Goal: Task Accomplishment & Management: Manage account settings

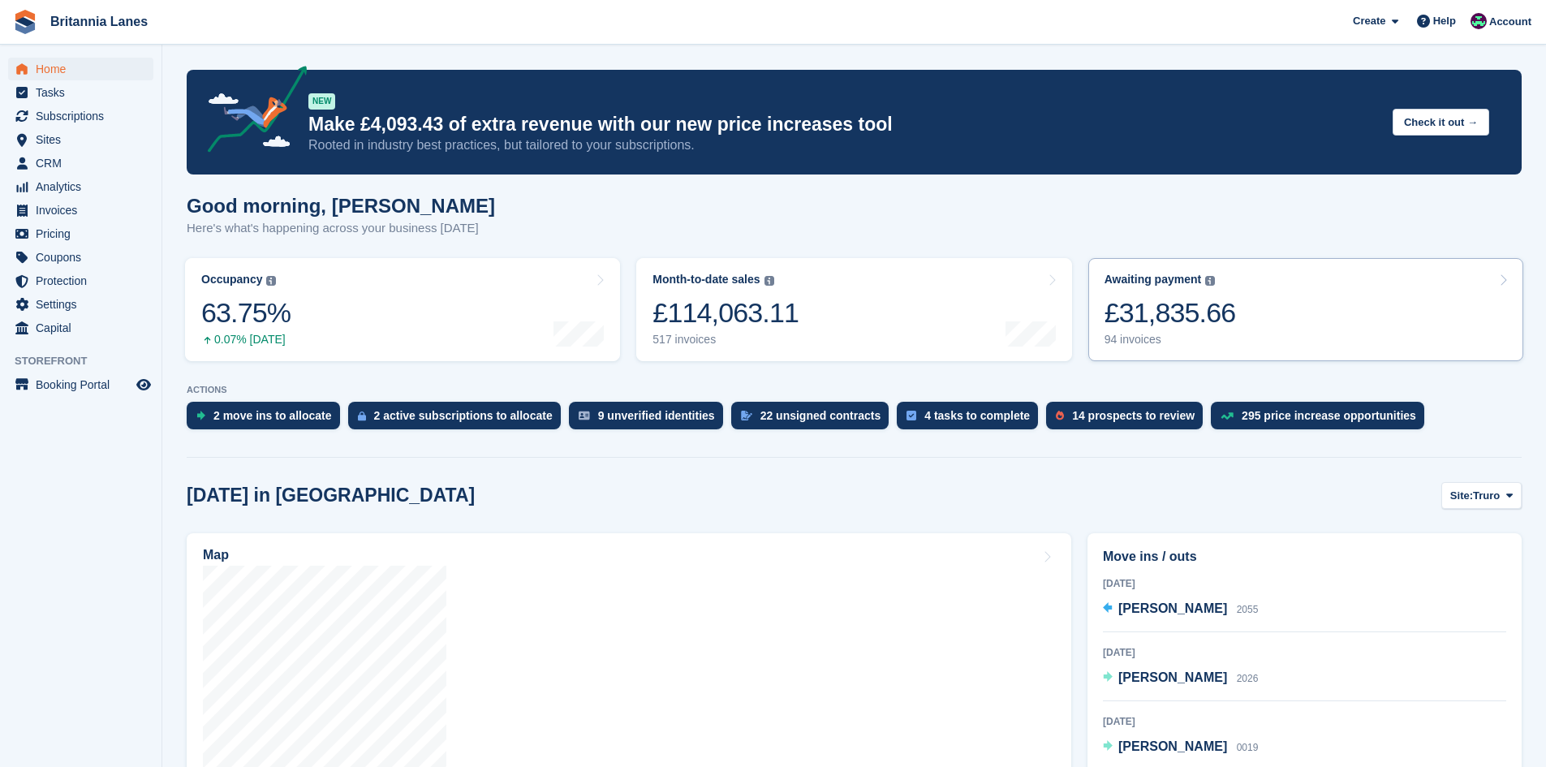
click at [764, 308] on link "Awaiting payment The total outstanding balance on all open invoices. £31,835.66…" at bounding box center [1305, 309] width 435 height 103
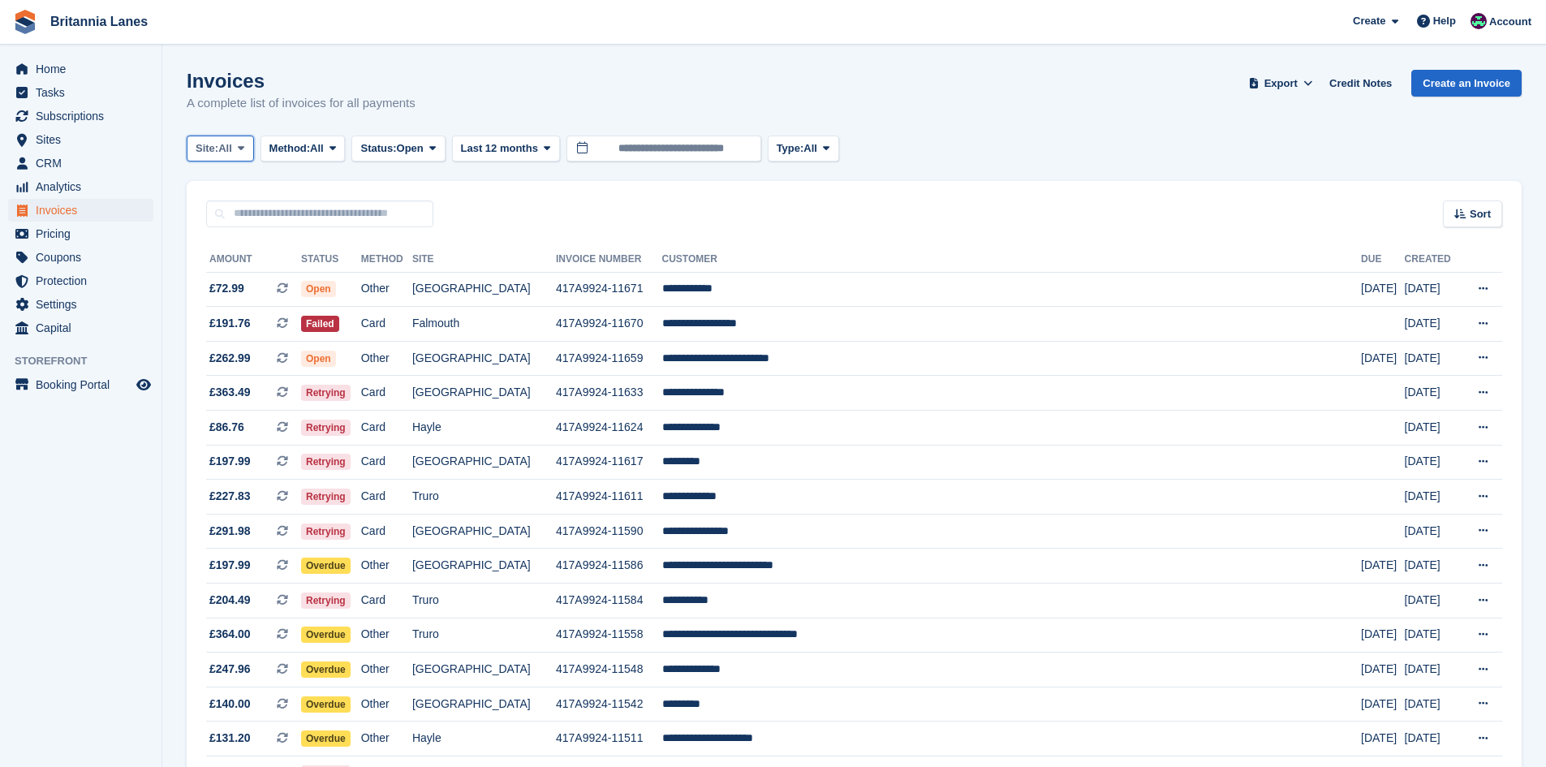
click at [243, 143] on icon at bounding box center [241, 148] width 6 height 11
click at [248, 302] on link "Hayle" at bounding box center [267, 303] width 146 height 29
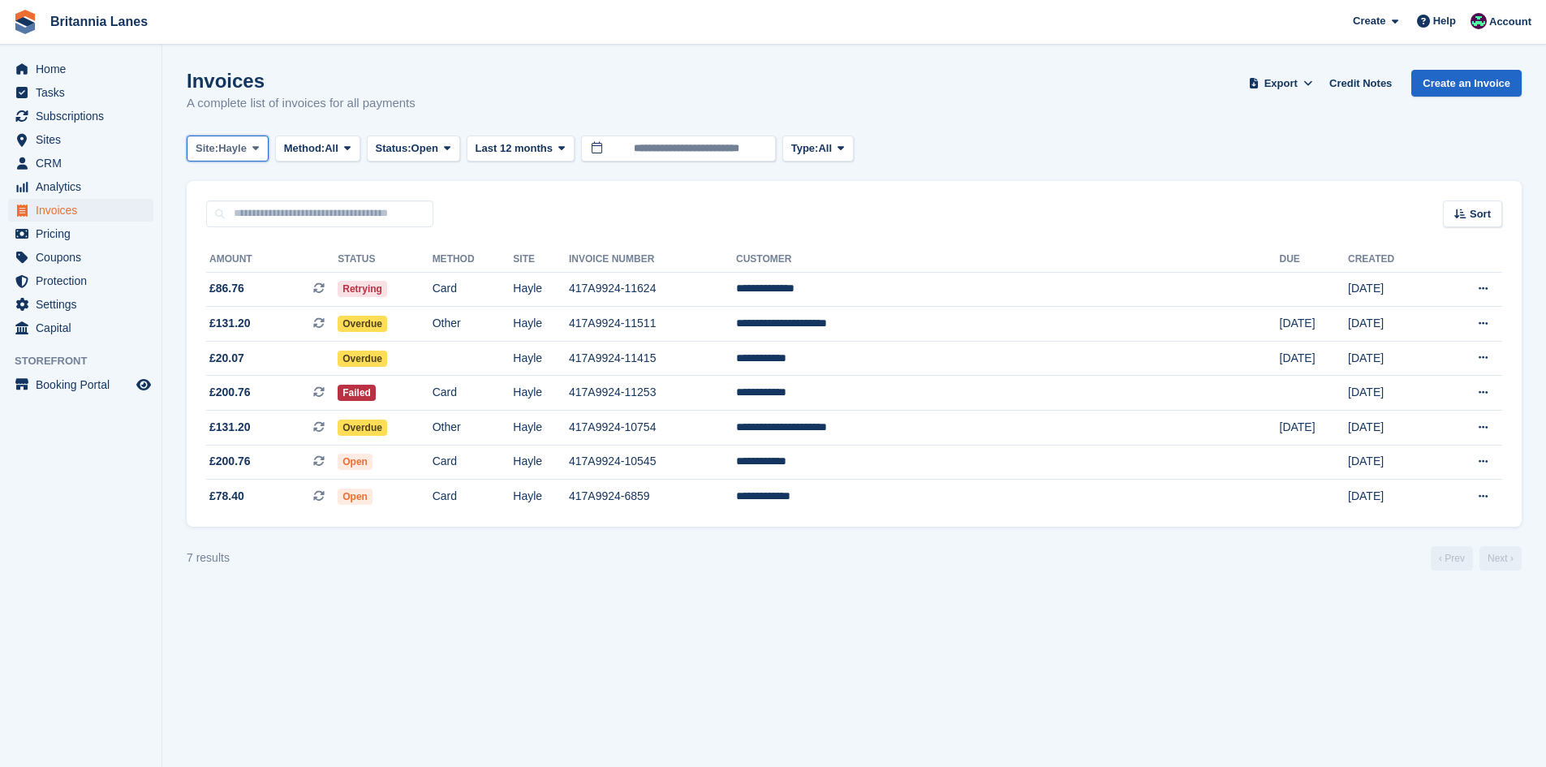
drag, startPoint x: 241, startPoint y: 151, endPoint x: 238, endPoint y: 228, distance: 77.2
click at [240, 151] on span "Hayle" at bounding box center [232, 148] width 28 height 16
click at [239, 247] on link "Falmouth" at bounding box center [267, 244] width 146 height 29
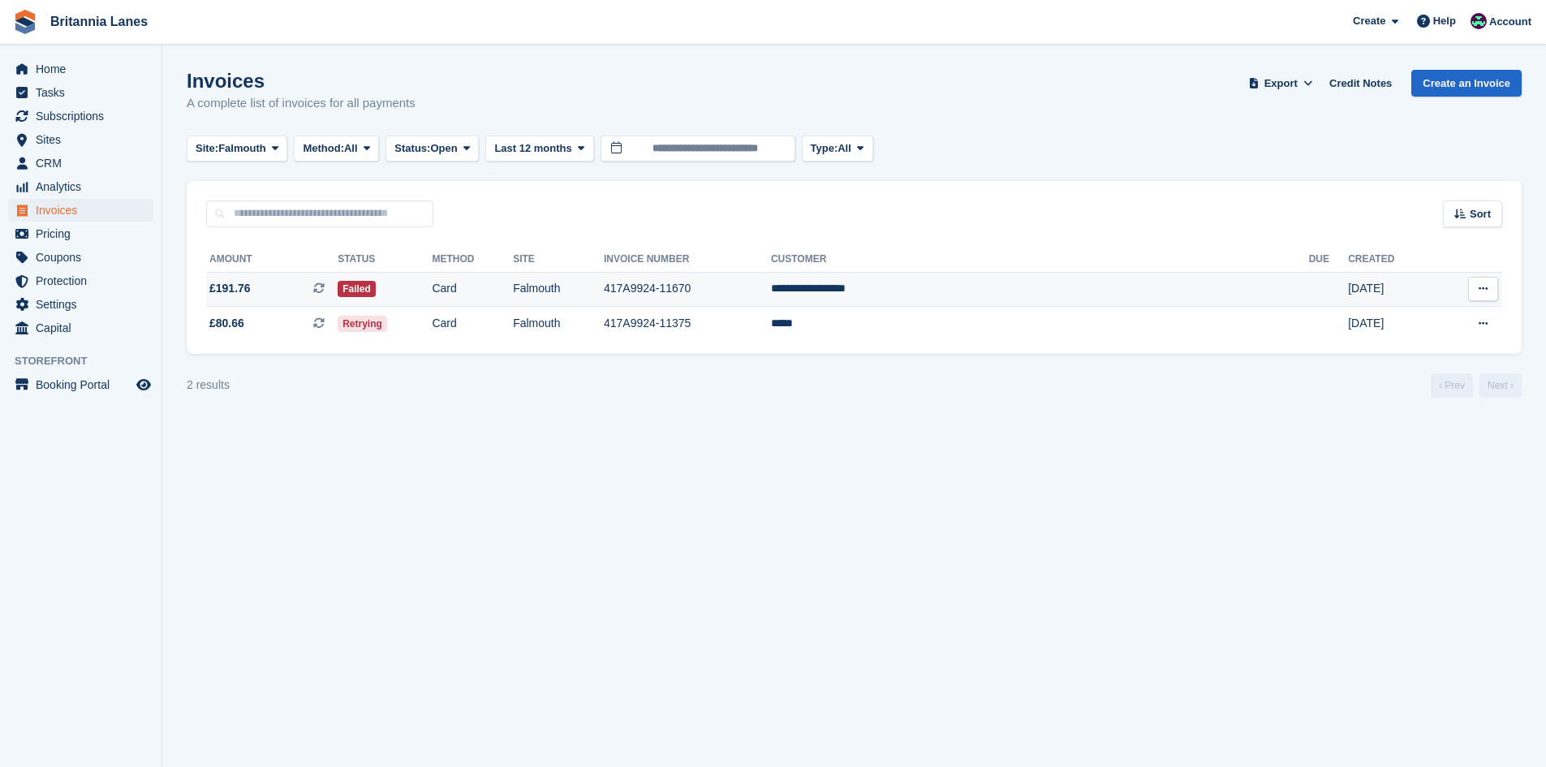
click at [1021, 281] on td "**********" at bounding box center [1040, 289] width 538 height 35
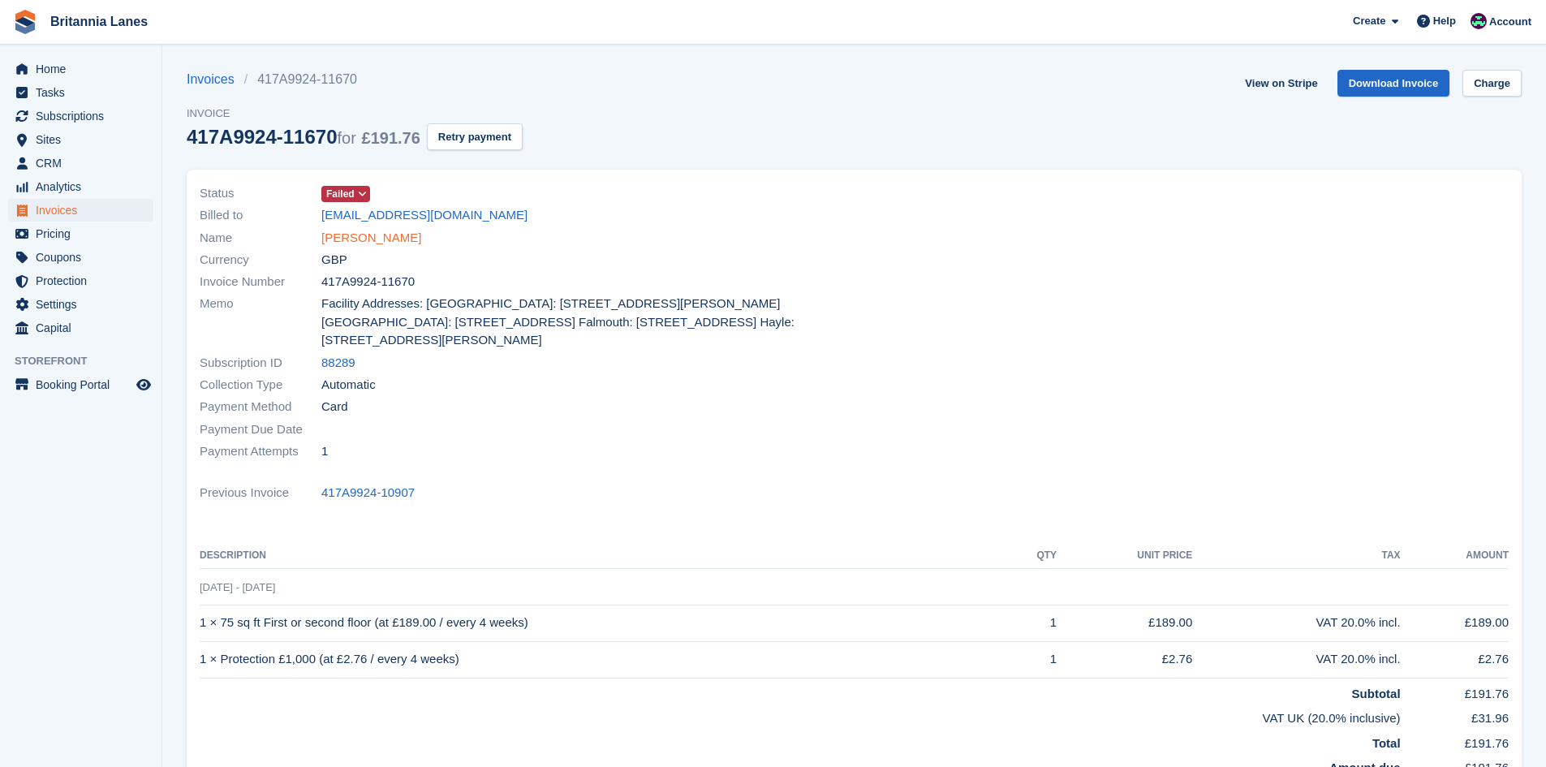
click at [351, 236] on link "[PERSON_NAME]" at bounding box center [371, 238] width 100 height 19
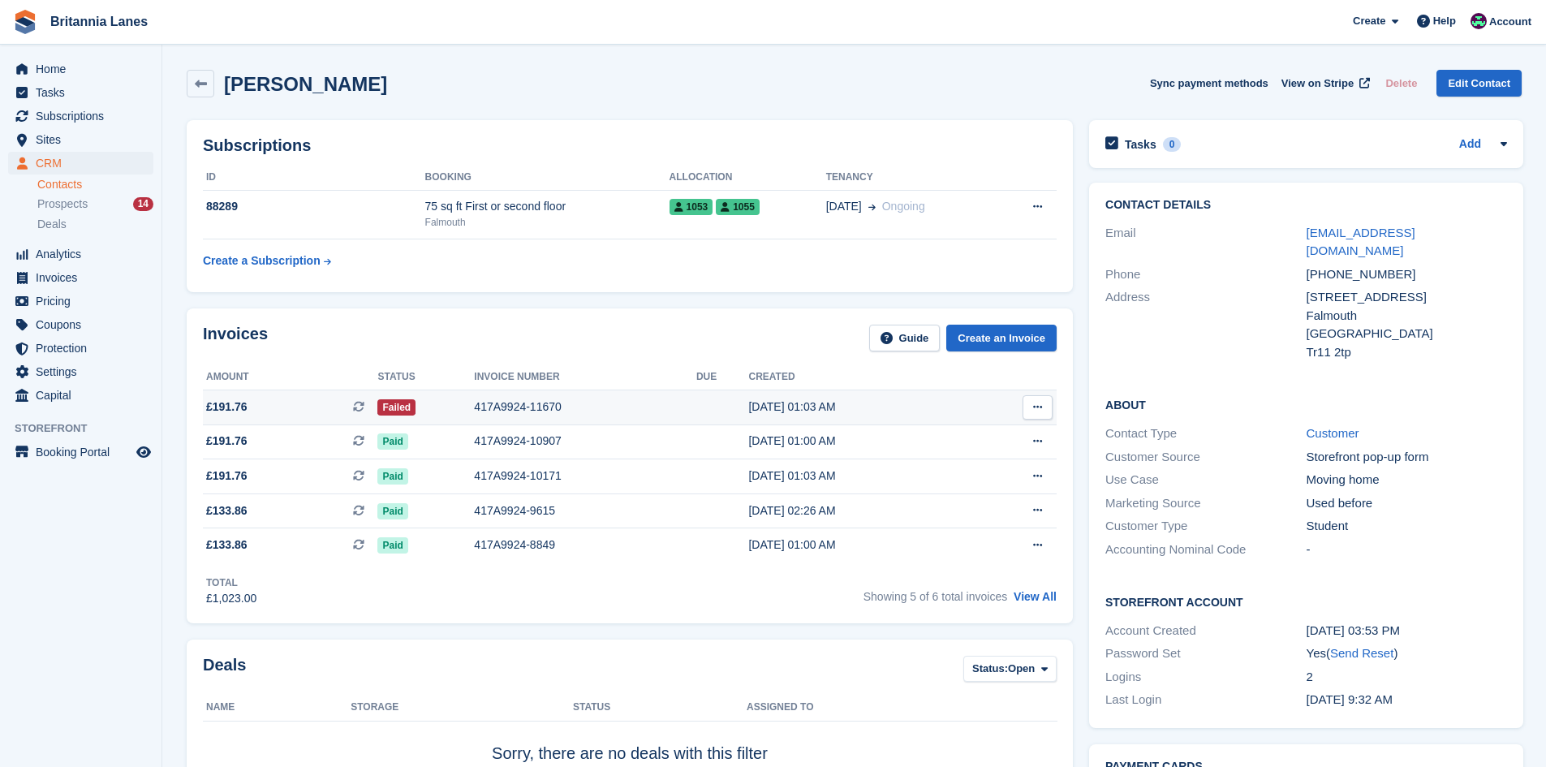
click at [519, 400] on div "417A9924-11670" at bounding box center [585, 406] width 222 height 17
click at [545, 402] on div "417A9924-11670" at bounding box center [585, 406] width 222 height 17
click at [1048, 591] on link "View All" at bounding box center [1035, 596] width 43 height 13
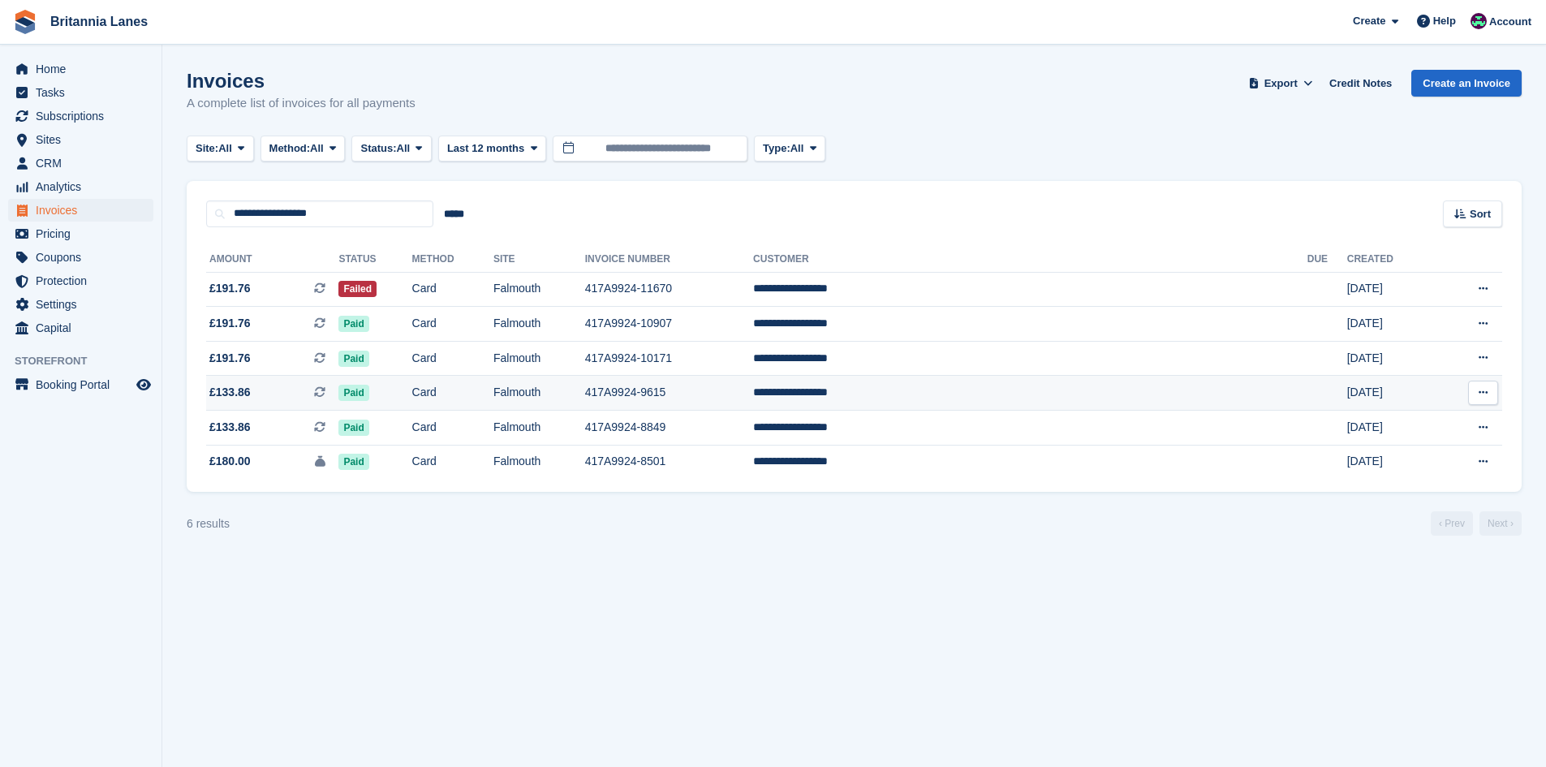
click at [411, 405] on td "Paid" at bounding box center [374, 393] width 73 height 35
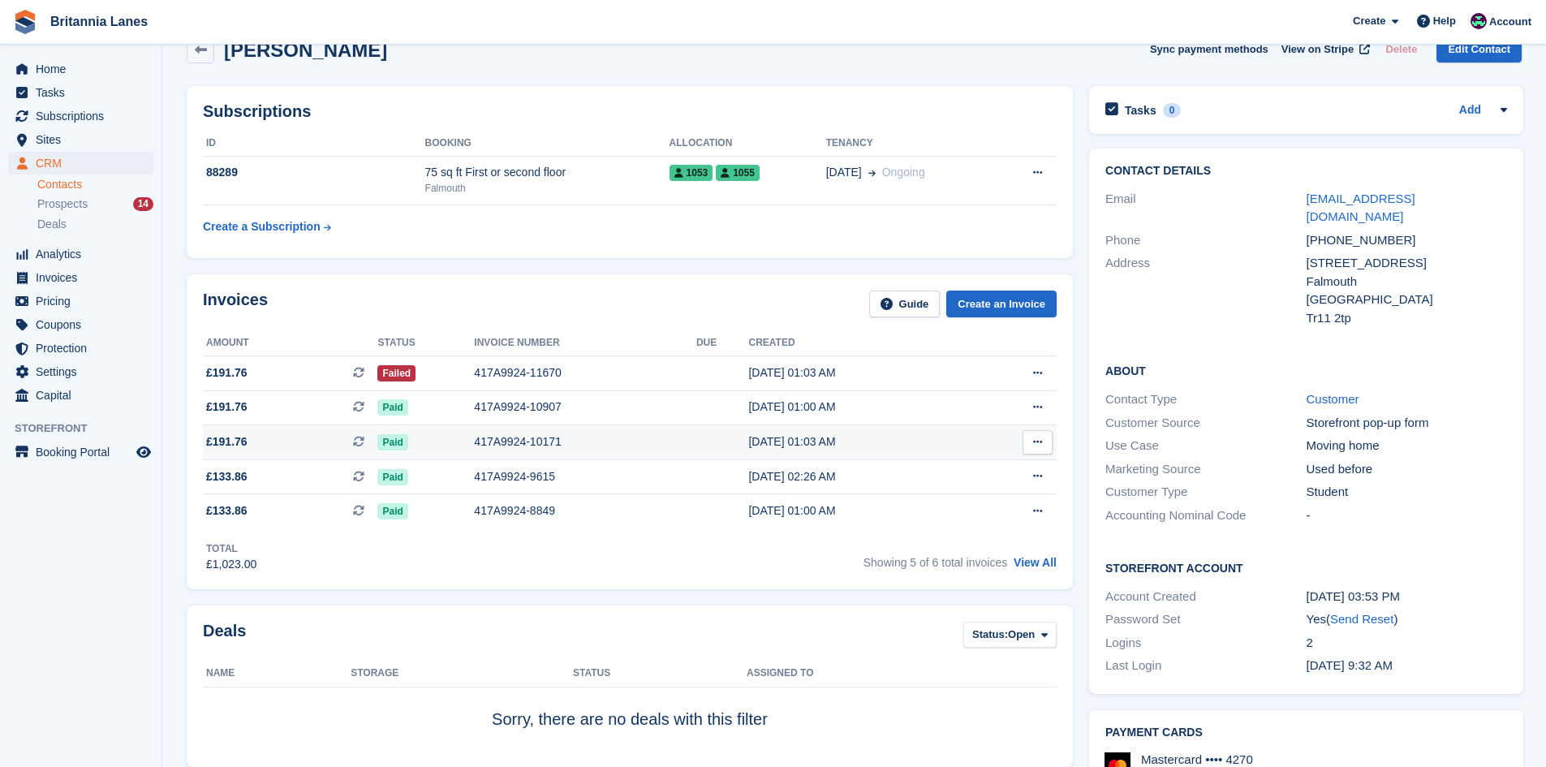
scroll to position [15, 0]
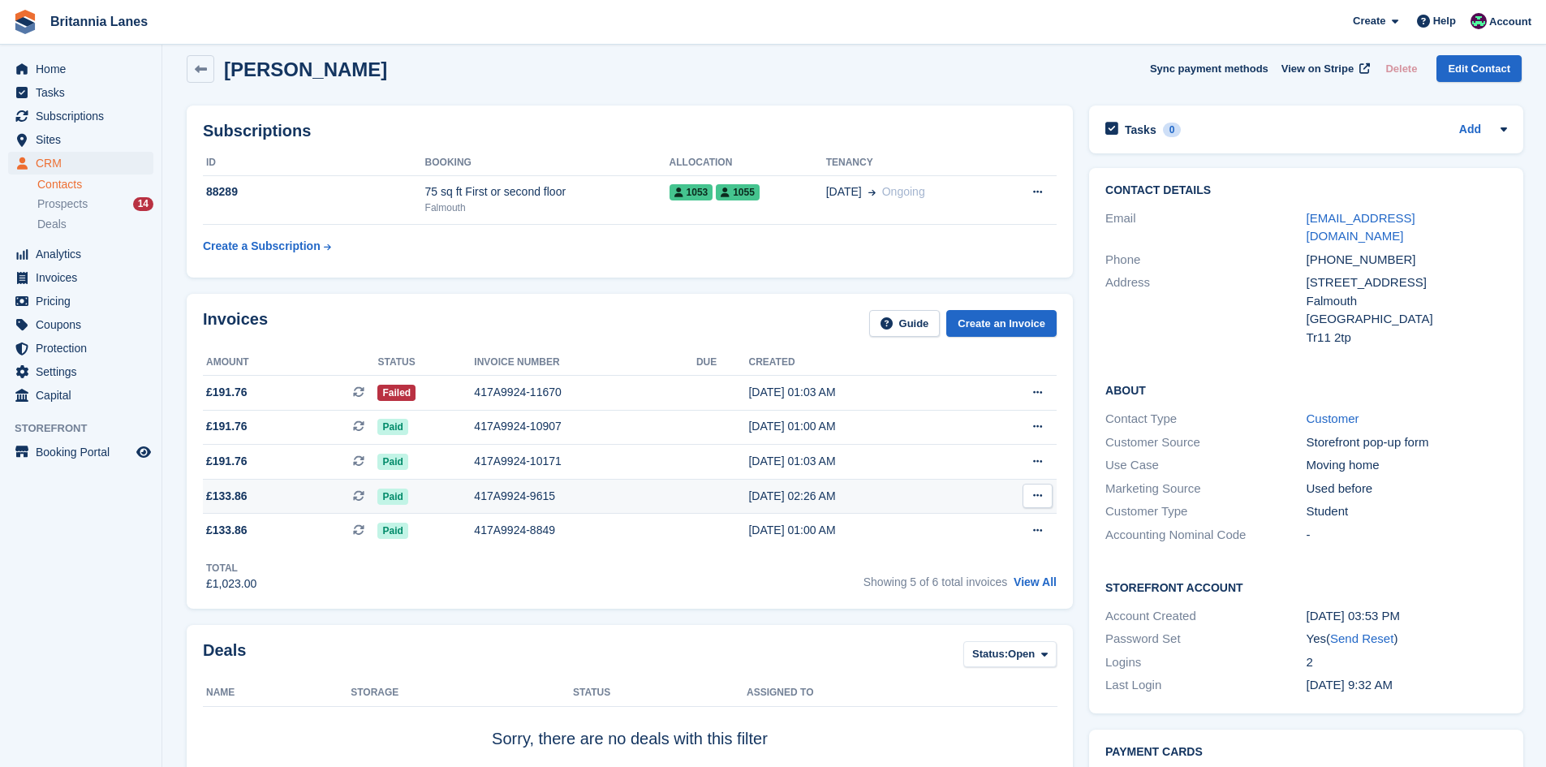
click at [266, 502] on span "£133.86 This is a recurring subscription invoice." at bounding box center [290, 496] width 174 height 17
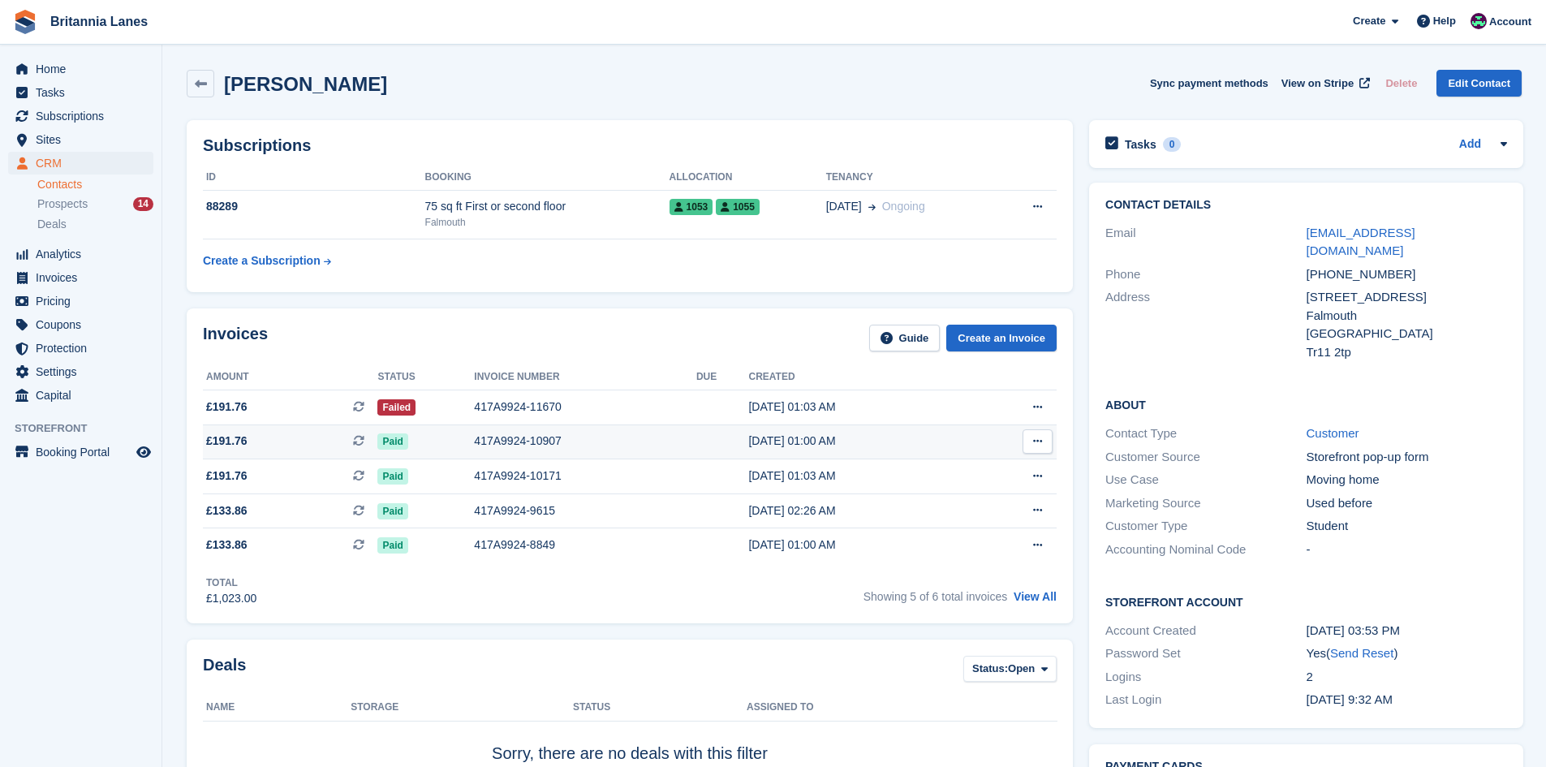
scroll to position [15, 0]
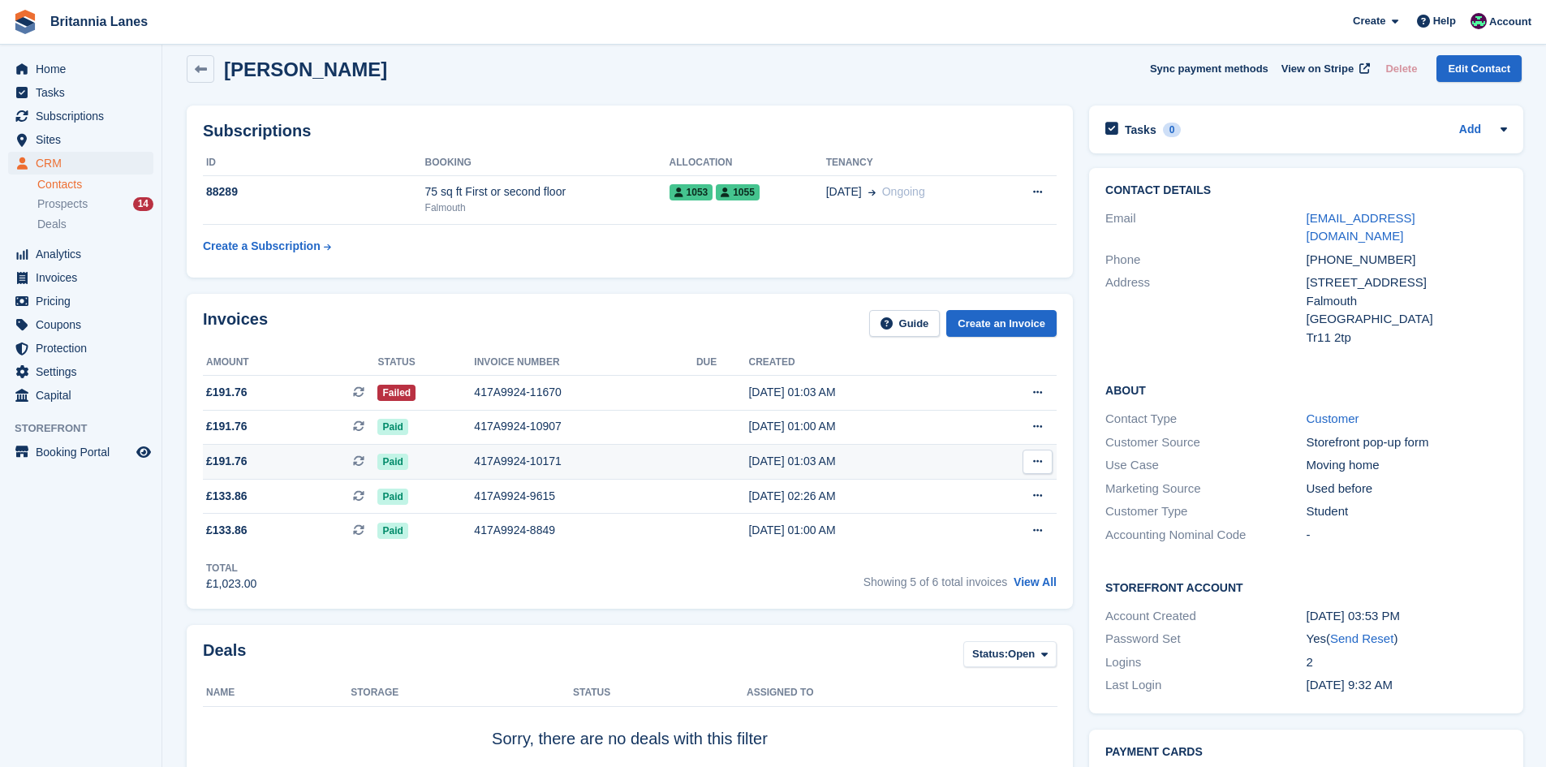
click at [272, 454] on span "£191.76 This is a recurring subscription invoice." at bounding box center [290, 461] width 174 height 17
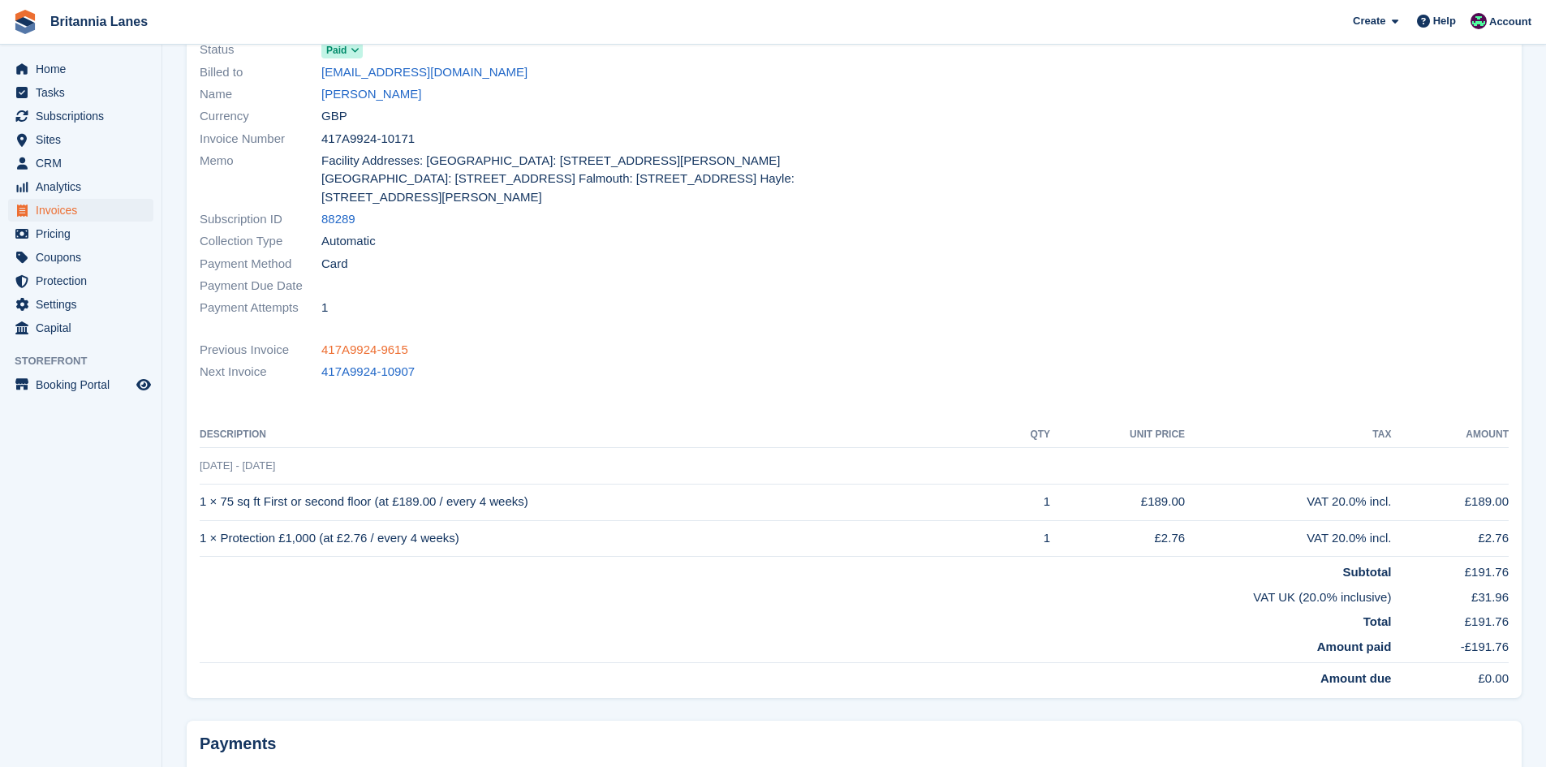
scroll to position [243, 0]
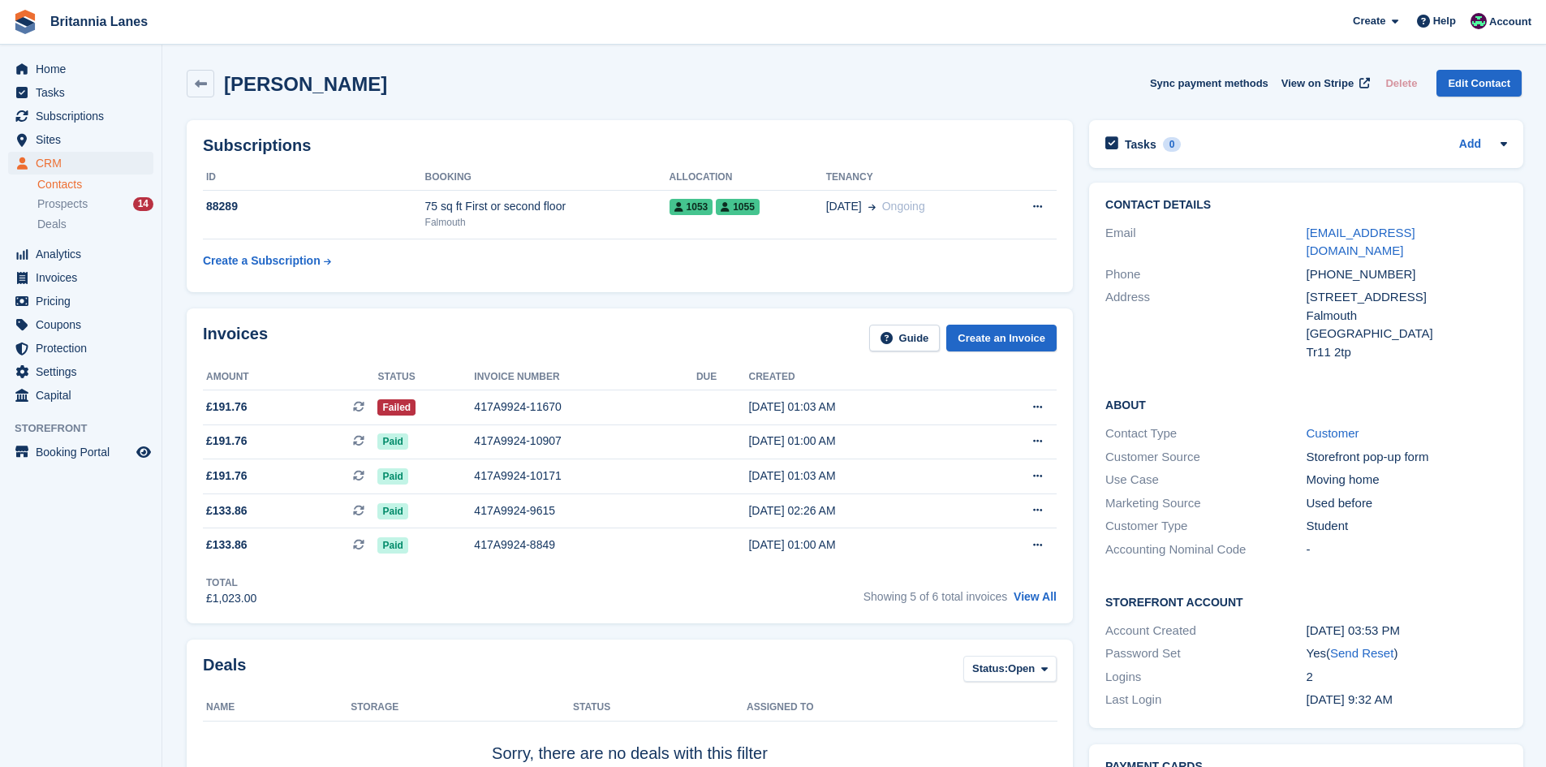
scroll to position [15, 0]
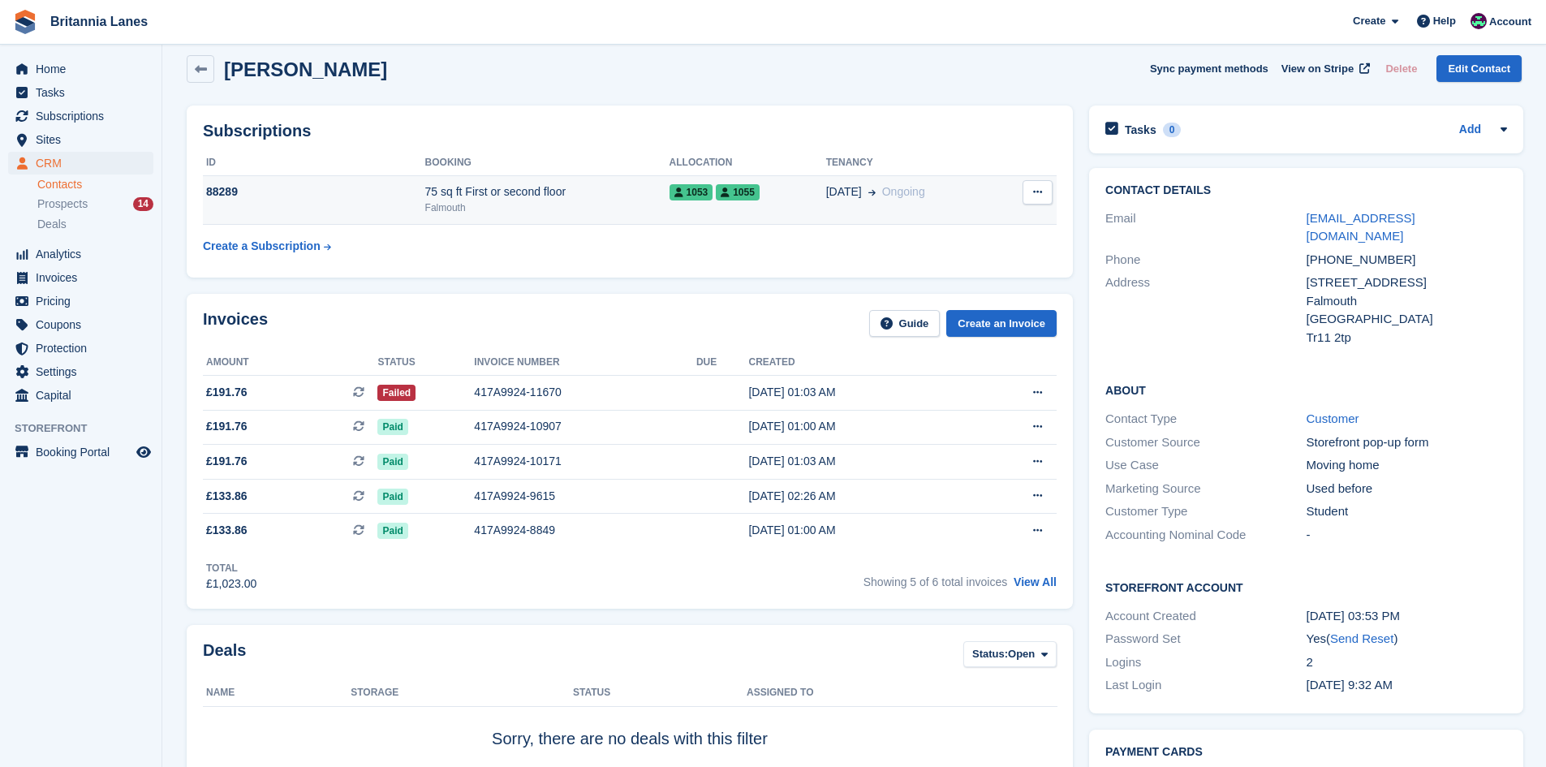
click at [577, 213] on div "Falmouth" at bounding box center [547, 207] width 244 height 15
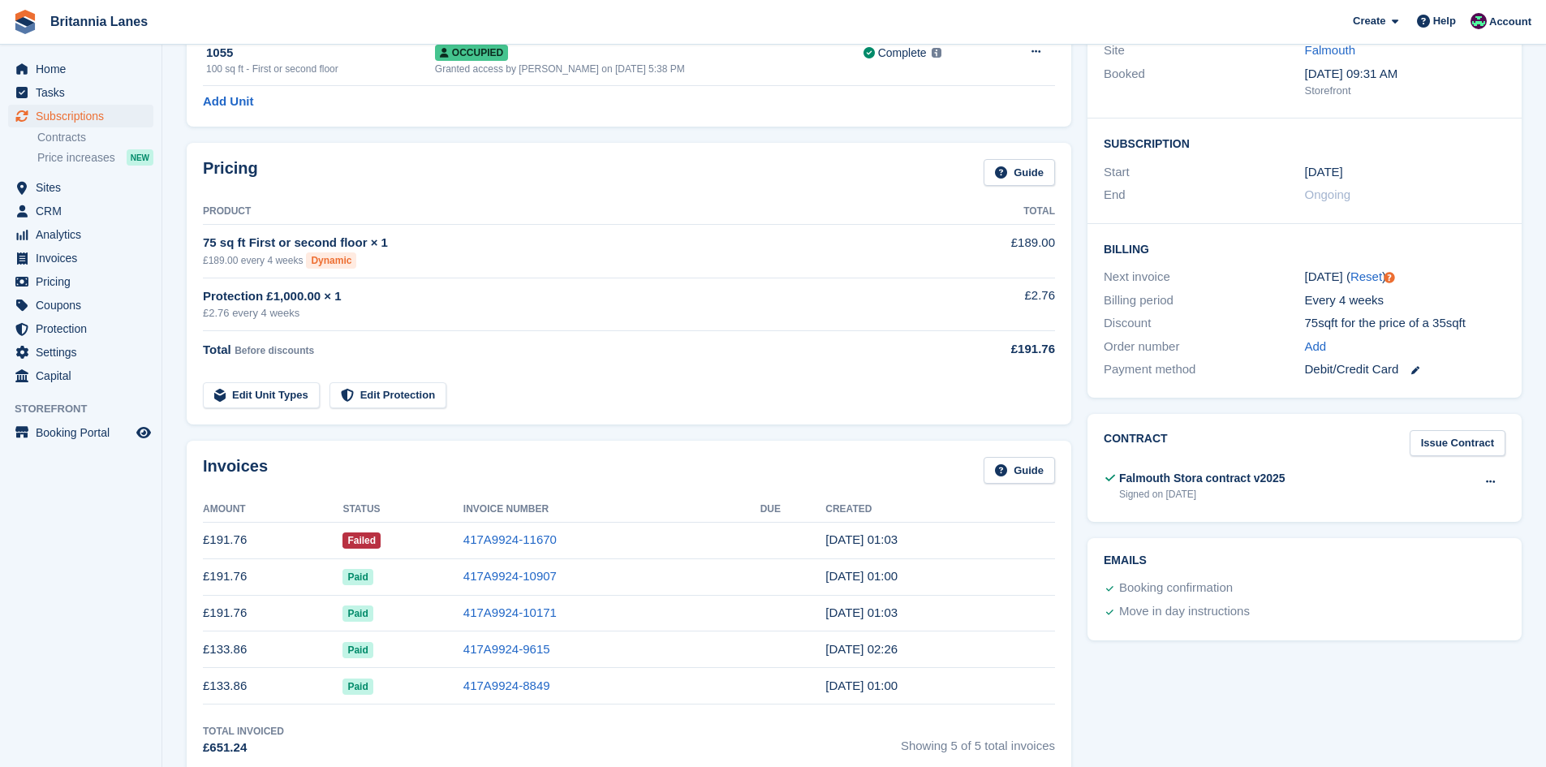
scroll to position [325, 0]
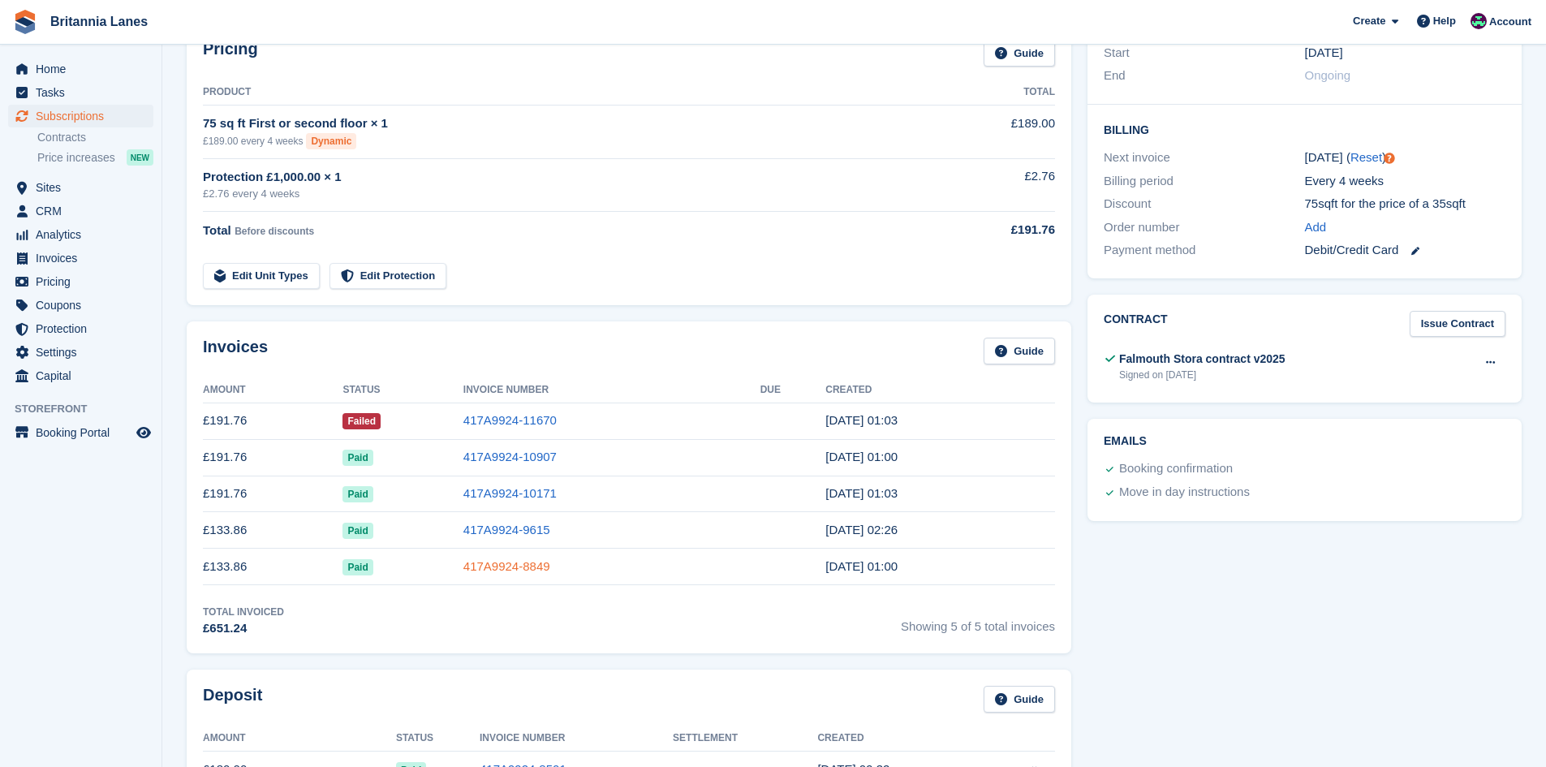
click at [497, 572] on link "417A9924-8849" at bounding box center [506, 566] width 87 height 14
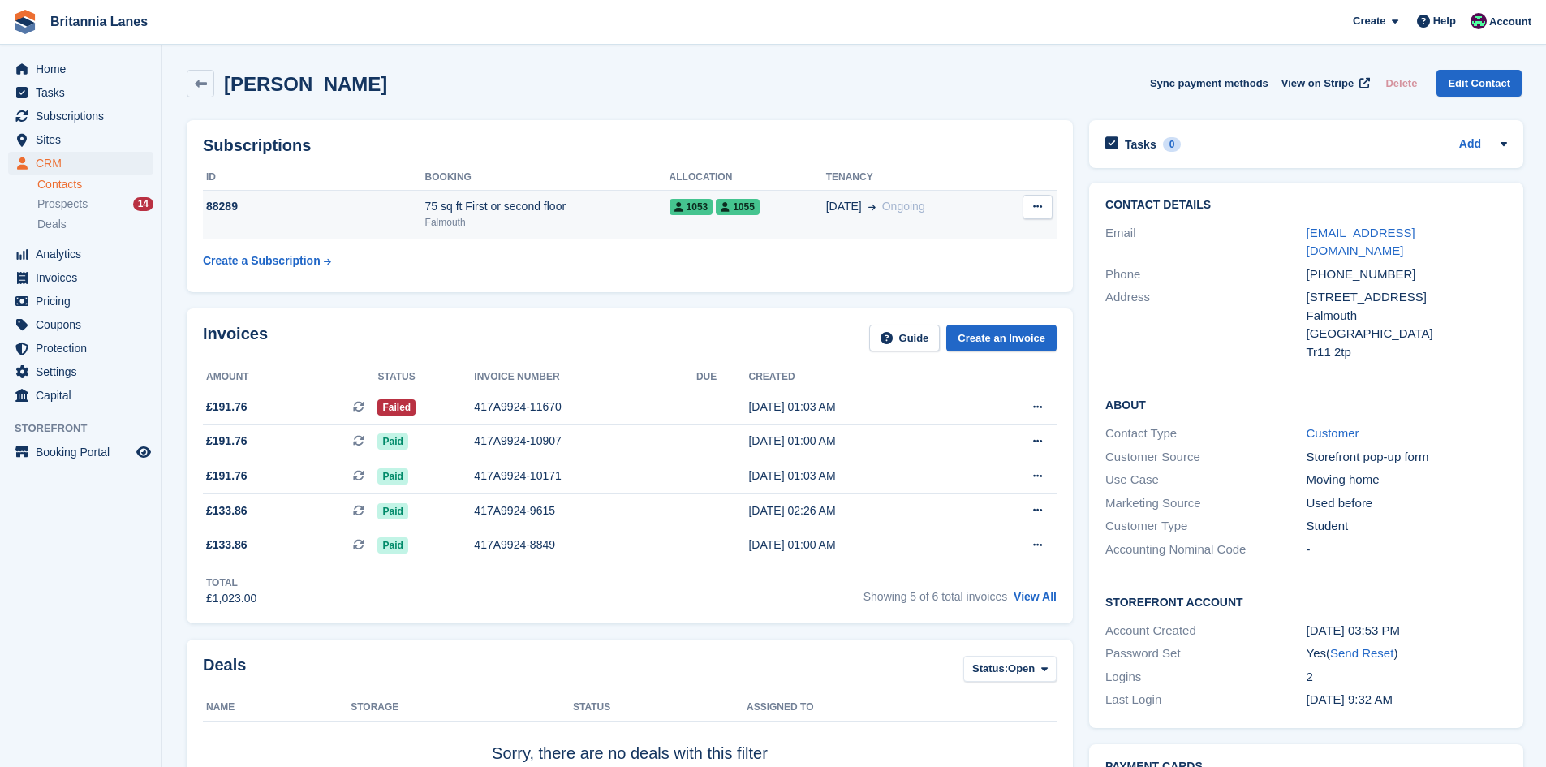
click at [458, 219] on div "Falmouth" at bounding box center [547, 222] width 244 height 15
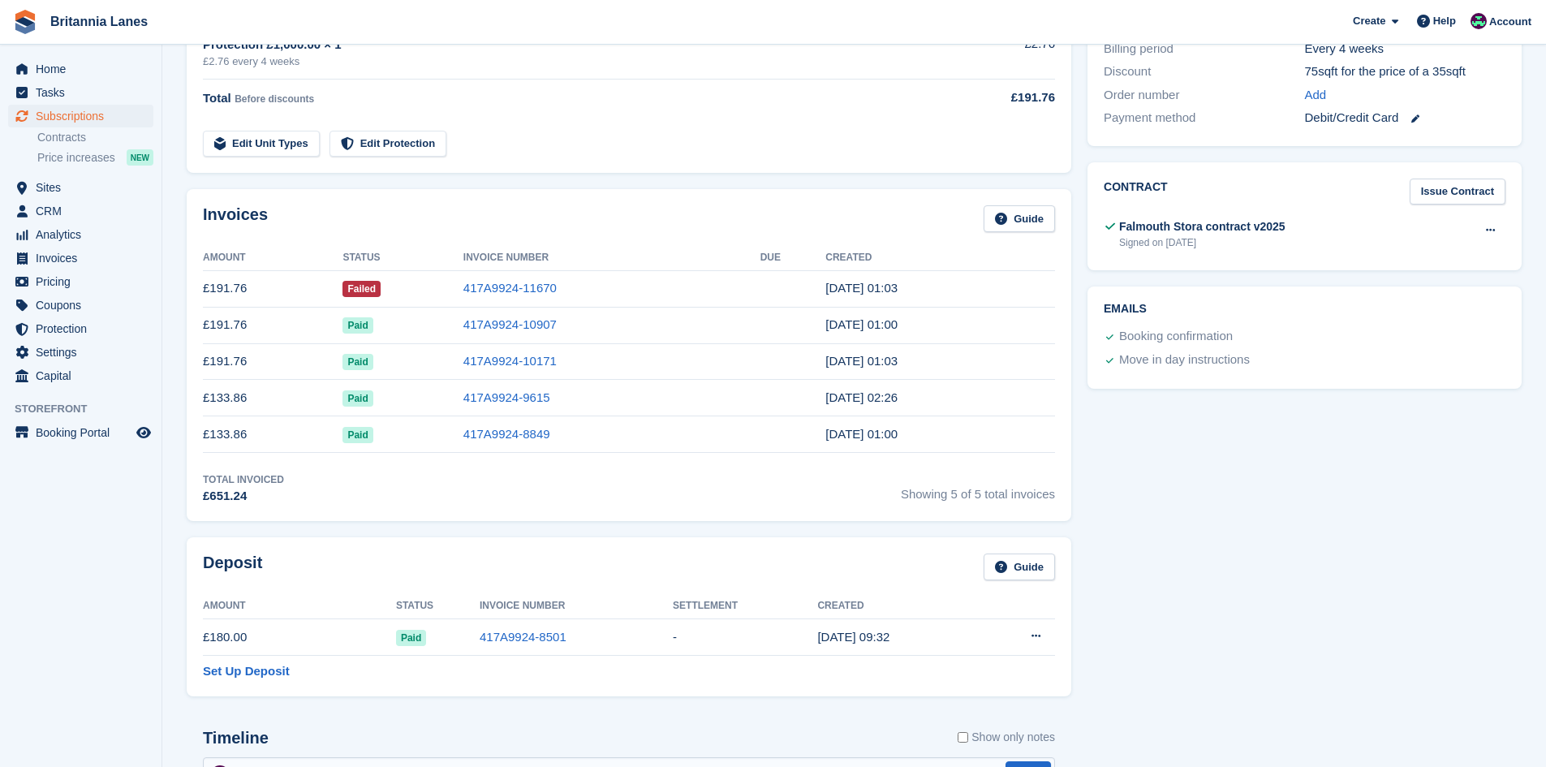
scroll to position [568, 0]
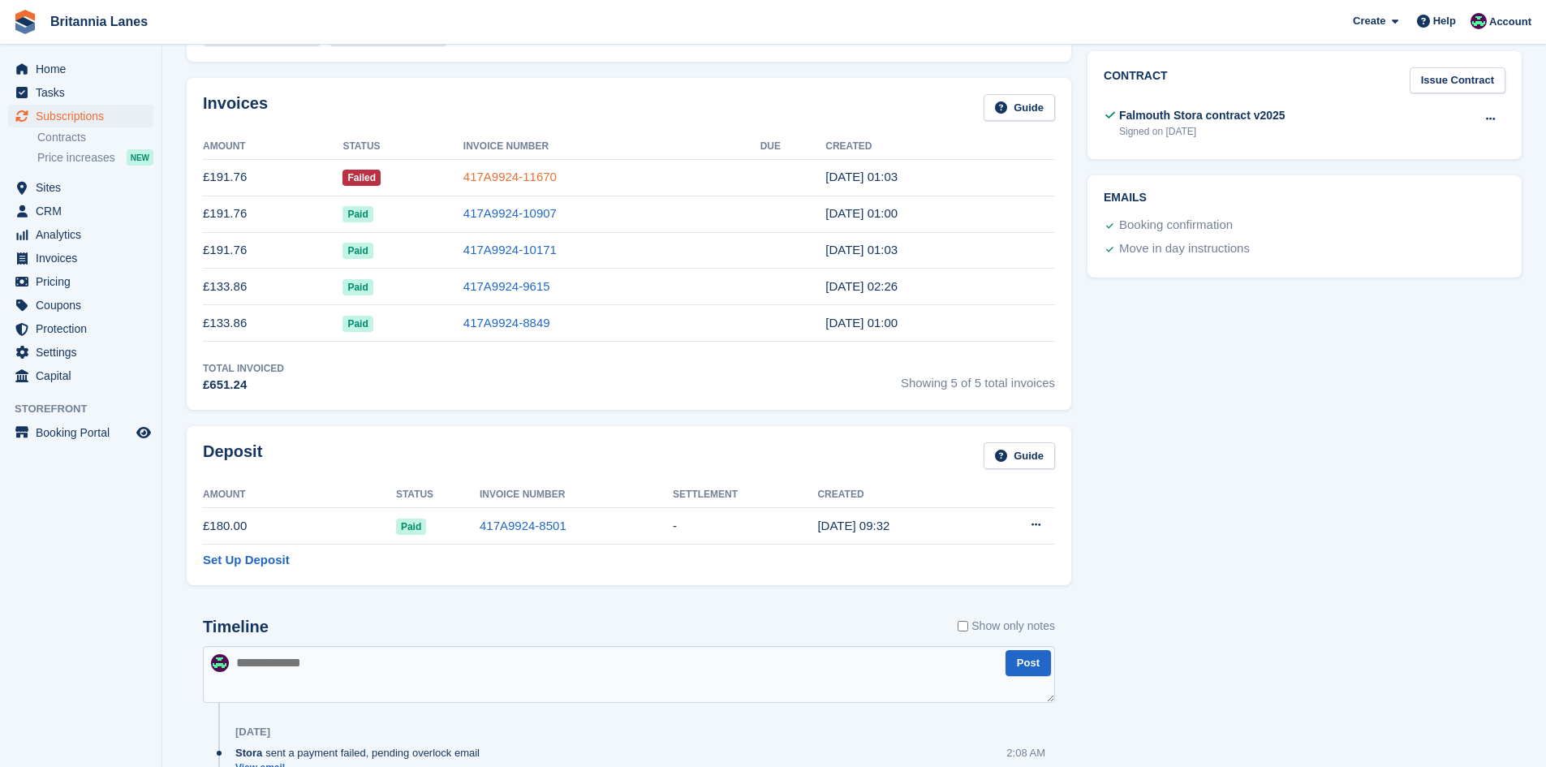
click at [503, 181] on link "417A9924-11670" at bounding box center [509, 177] width 93 height 14
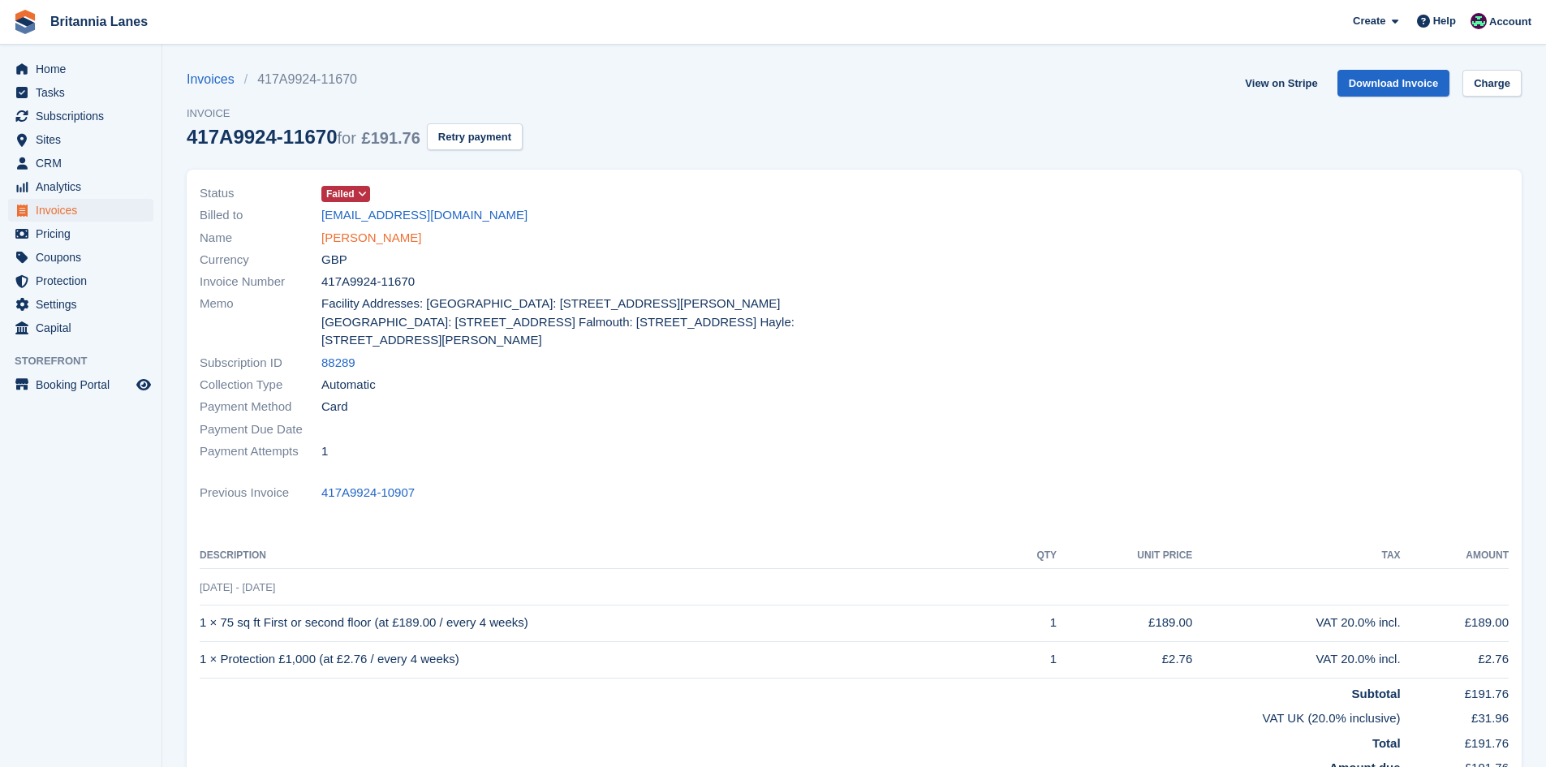
click at [398, 243] on link "[PERSON_NAME]" at bounding box center [371, 238] width 100 height 19
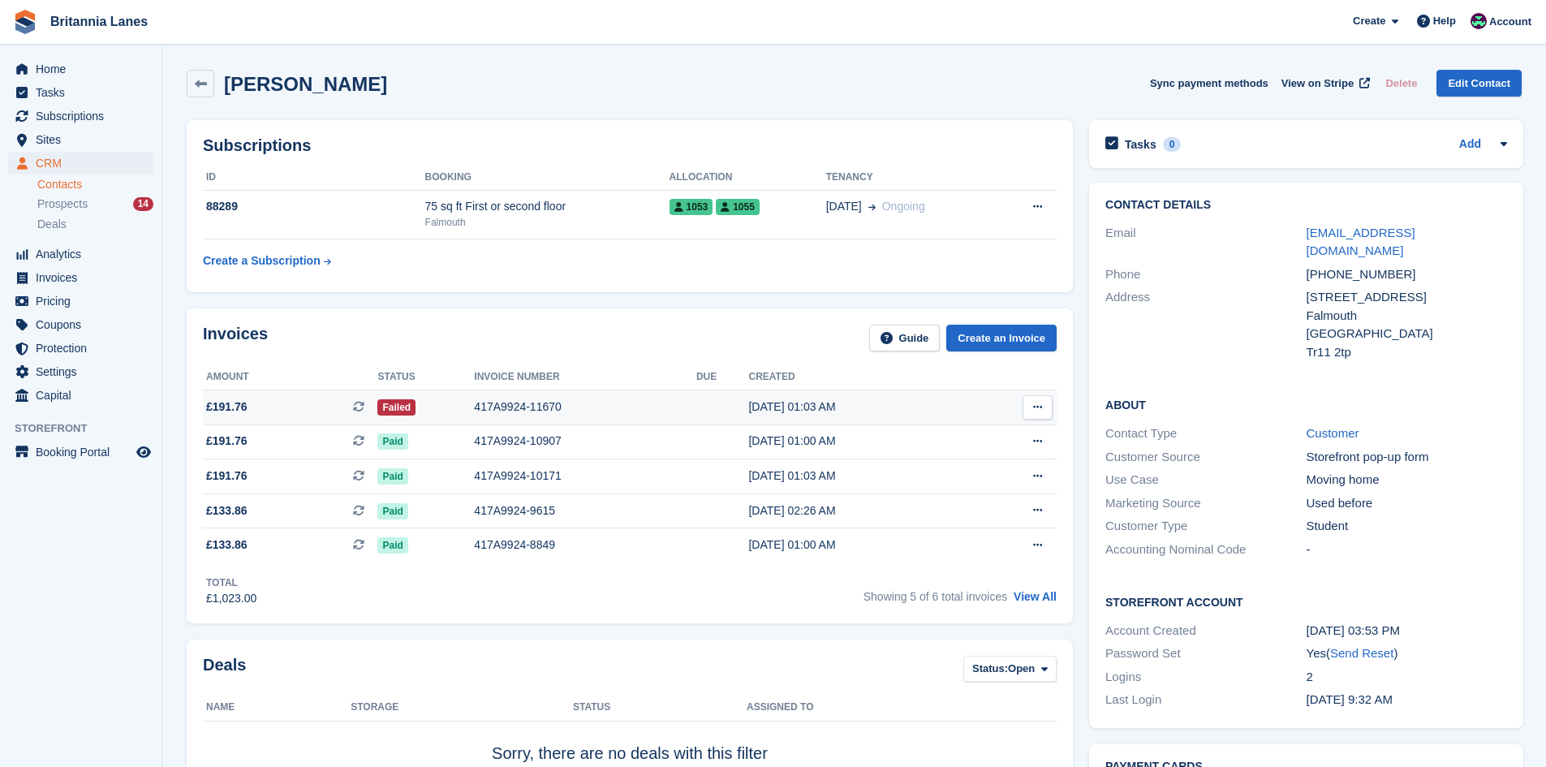
click at [549, 394] on td "417A9924-11670" at bounding box center [585, 407] width 222 height 35
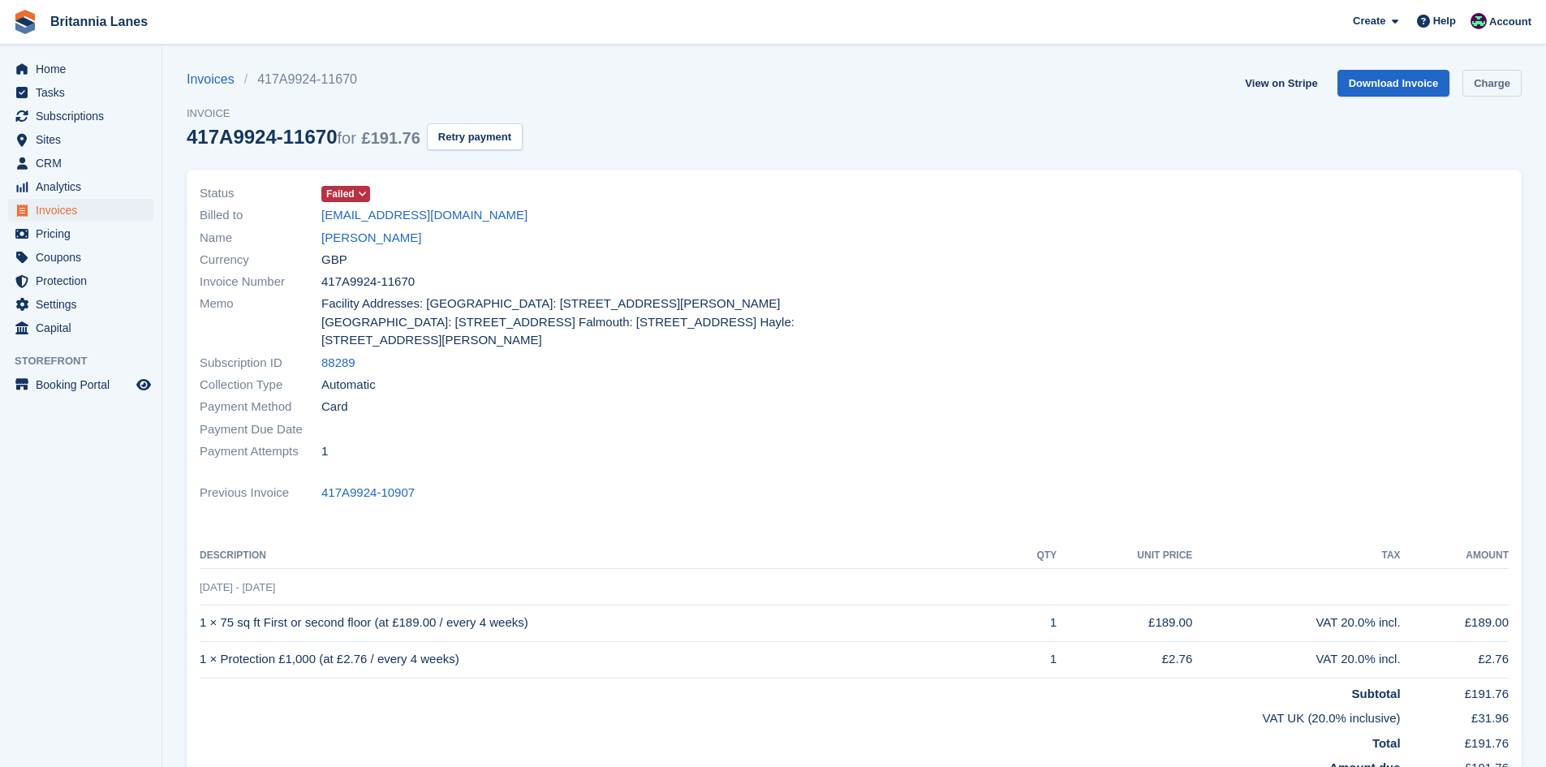
click at [1495, 82] on link "Charge" at bounding box center [1491, 83] width 59 height 27
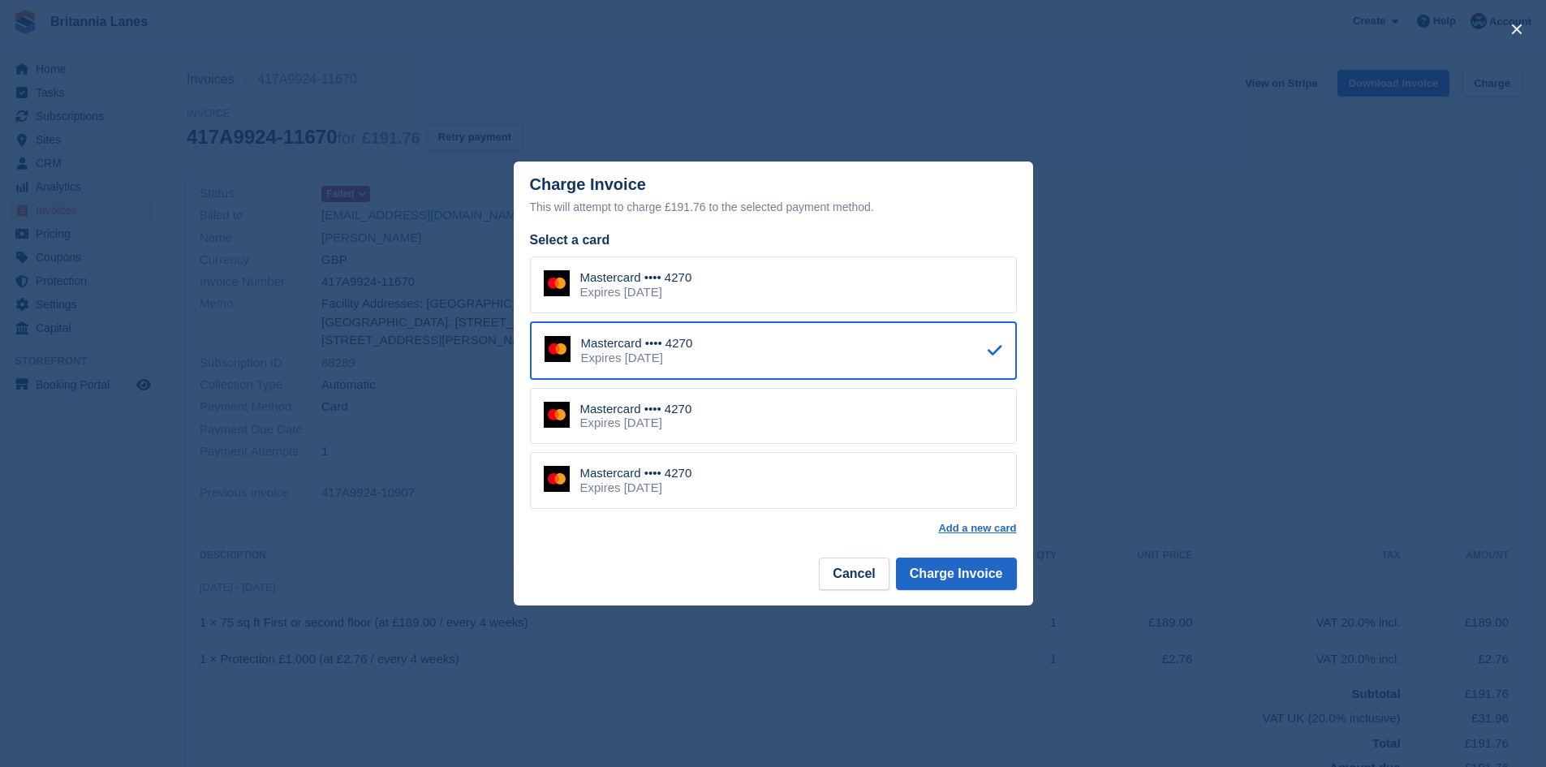
click at [777, 286] on div "Mastercard •••• 4270 Expires January 2030" at bounding box center [773, 284] width 487 height 57
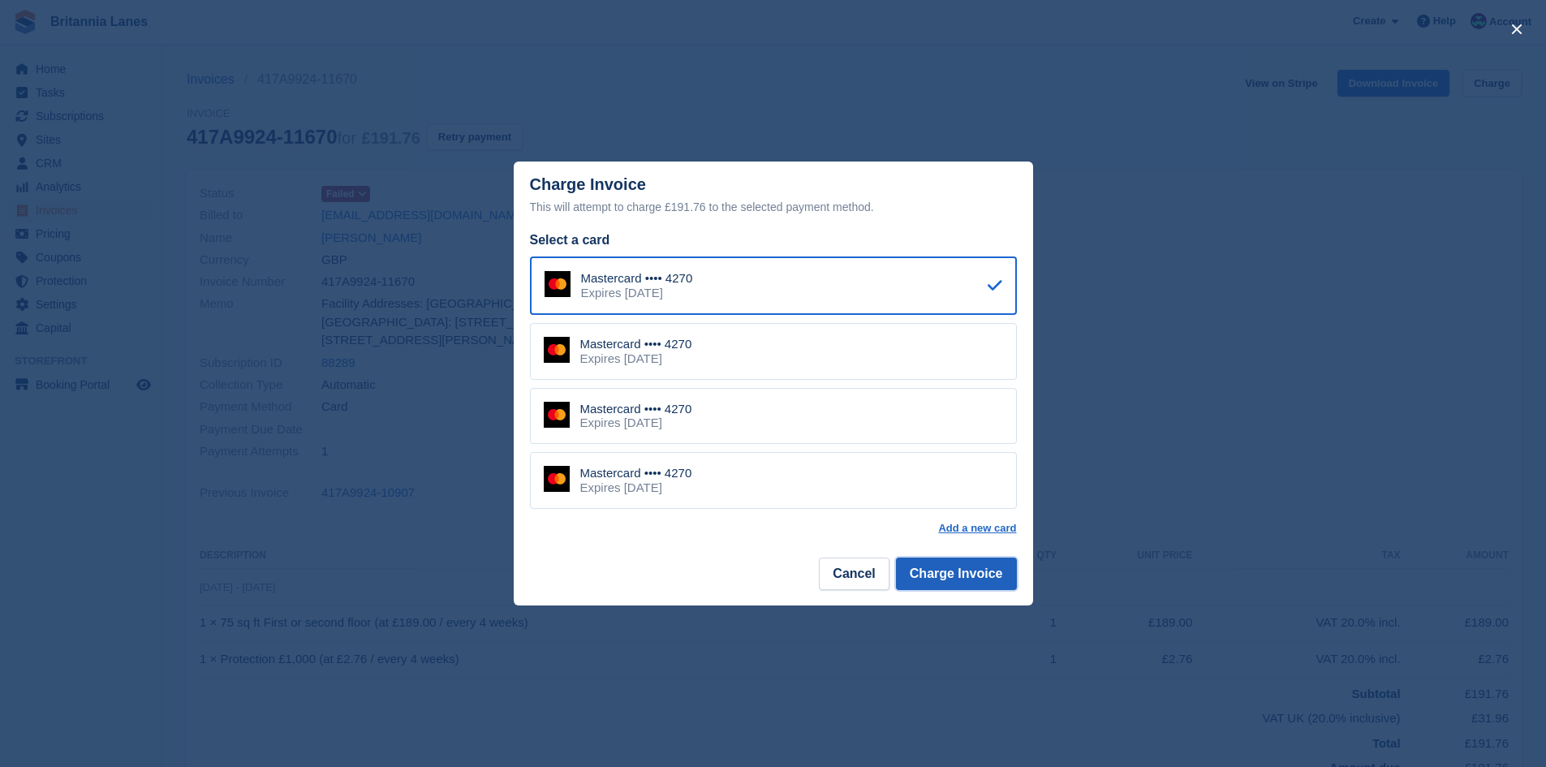
click at [990, 583] on button "Charge Invoice" at bounding box center [956, 573] width 121 height 32
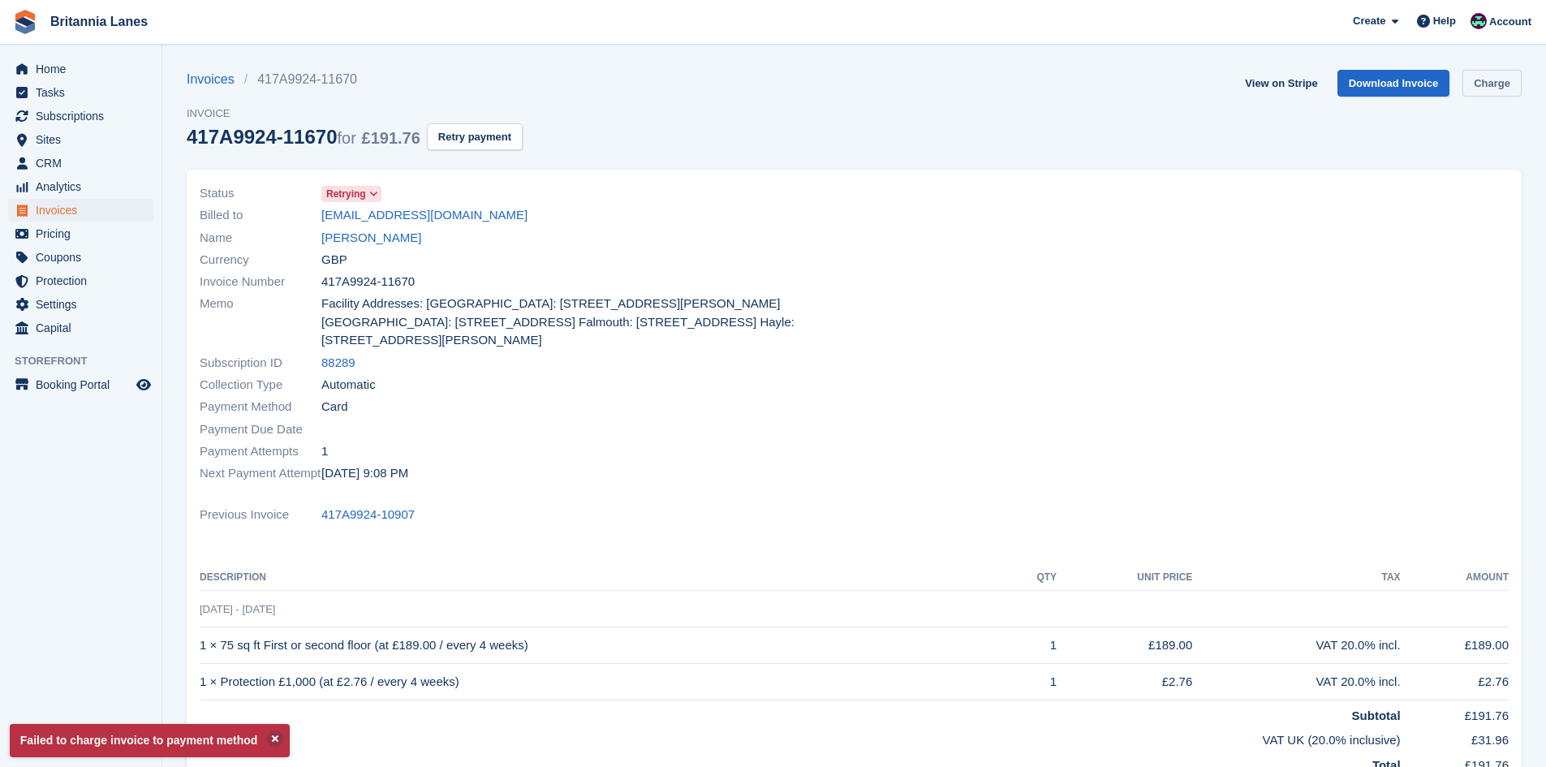
click at [1493, 87] on link "Charge" at bounding box center [1491, 83] width 59 height 27
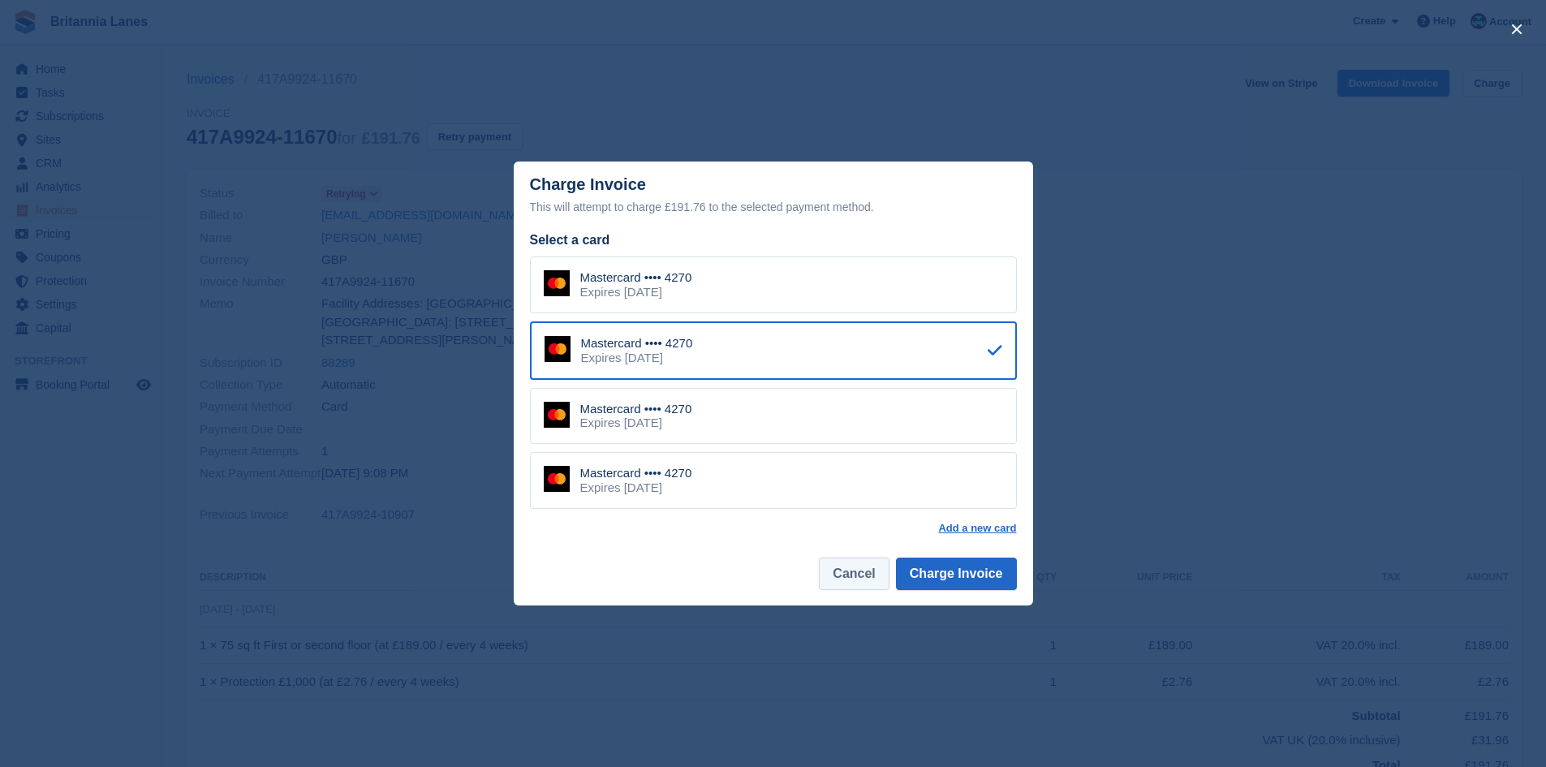
click at [860, 578] on button "Cancel" at bounding box center [854, 573] width 70 height 32
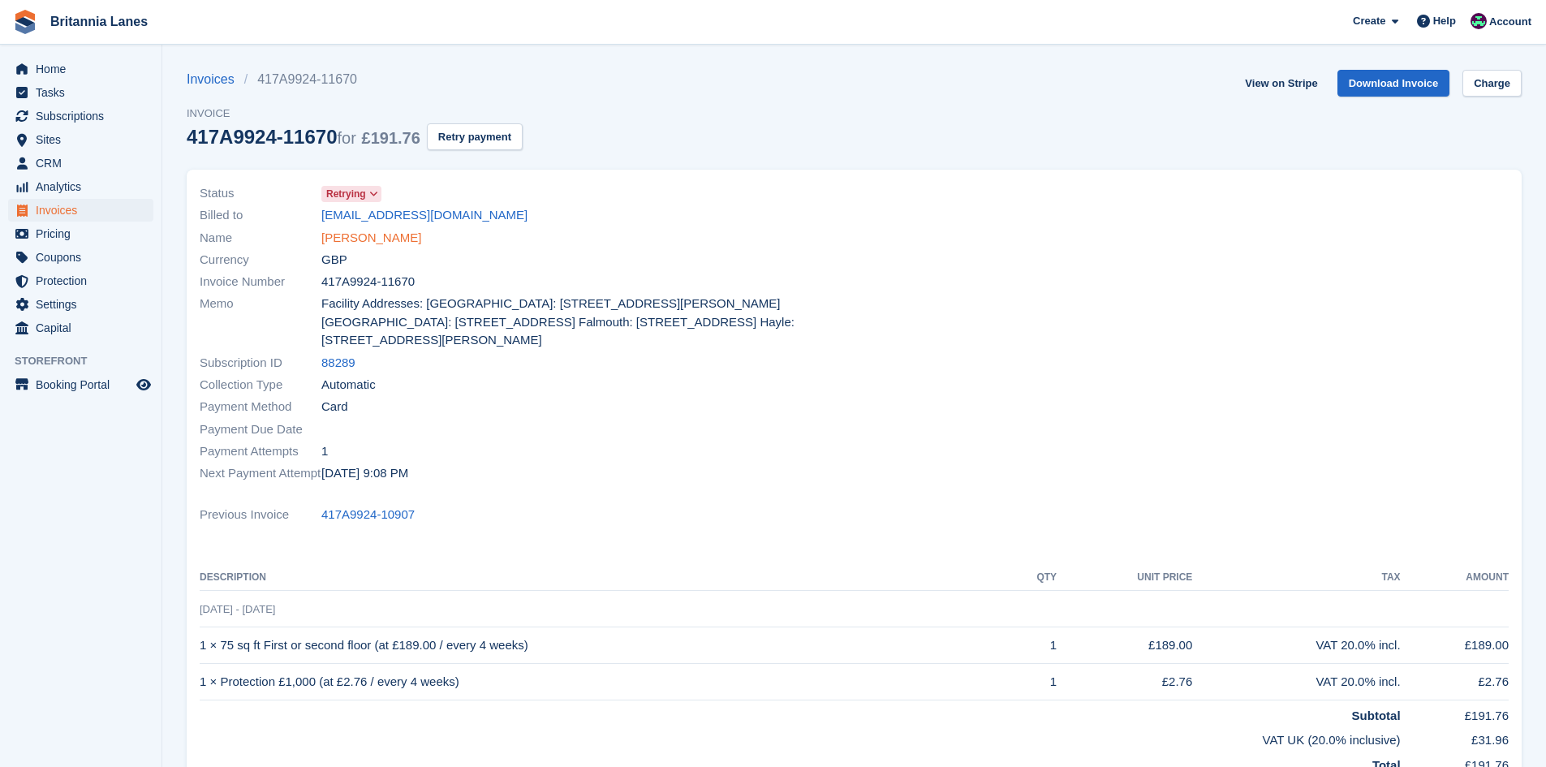
click at [376, 235] on link "Mog Hamilton-Jones" at bounding box center [371, 238] width 100 height 19
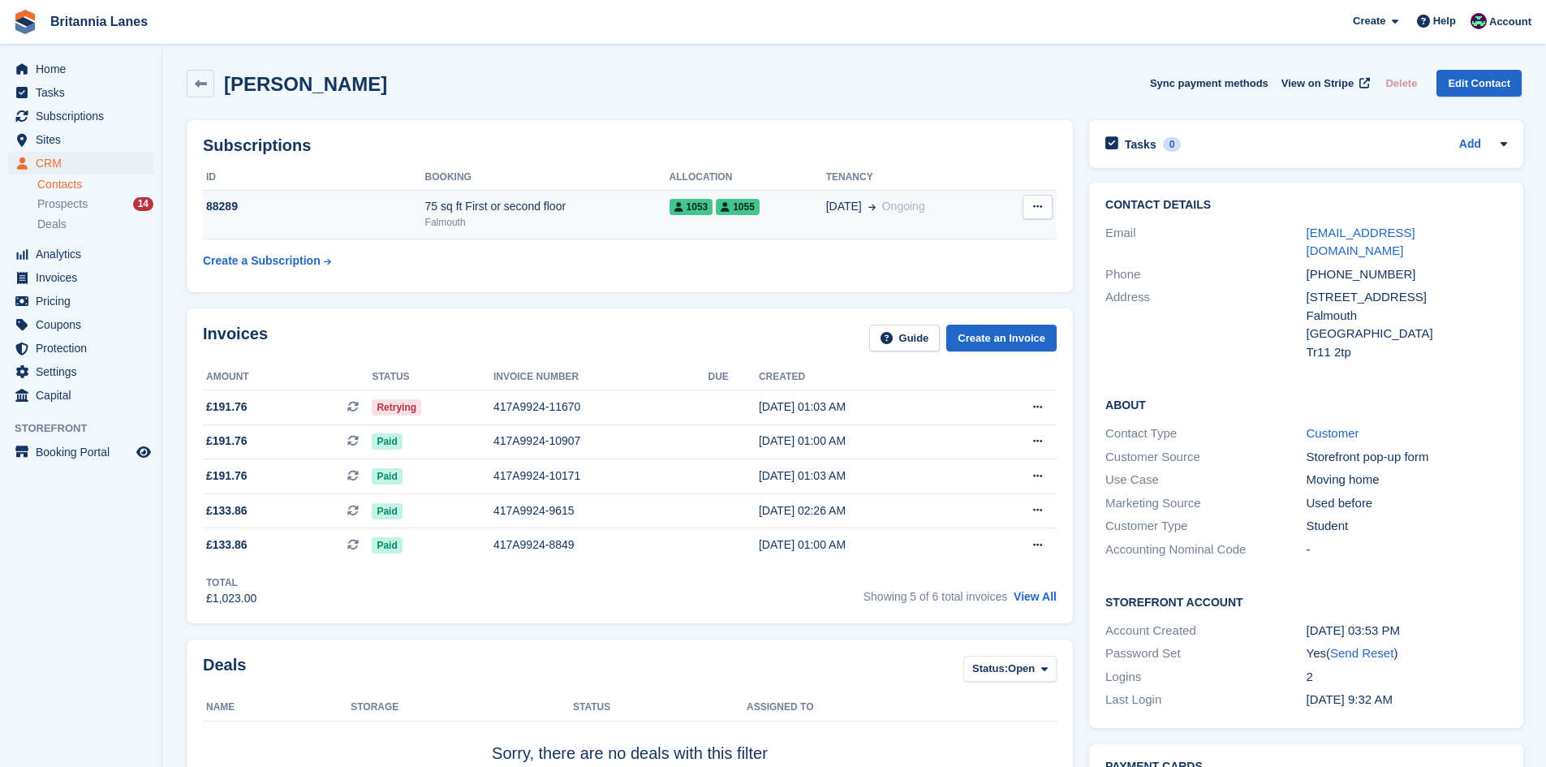
click at [510, 199] on div "75 sq ft First or second floor" at bounding box center [547, 206] width 244 height 17
drag, startPoint x: 441, startPoint y: 227, endPoint x: 456, endPoint y: 229, distance: 14.7
click at [441, 227] on div "Falmouth" at bounding box center [547, 222] width 244 height 15
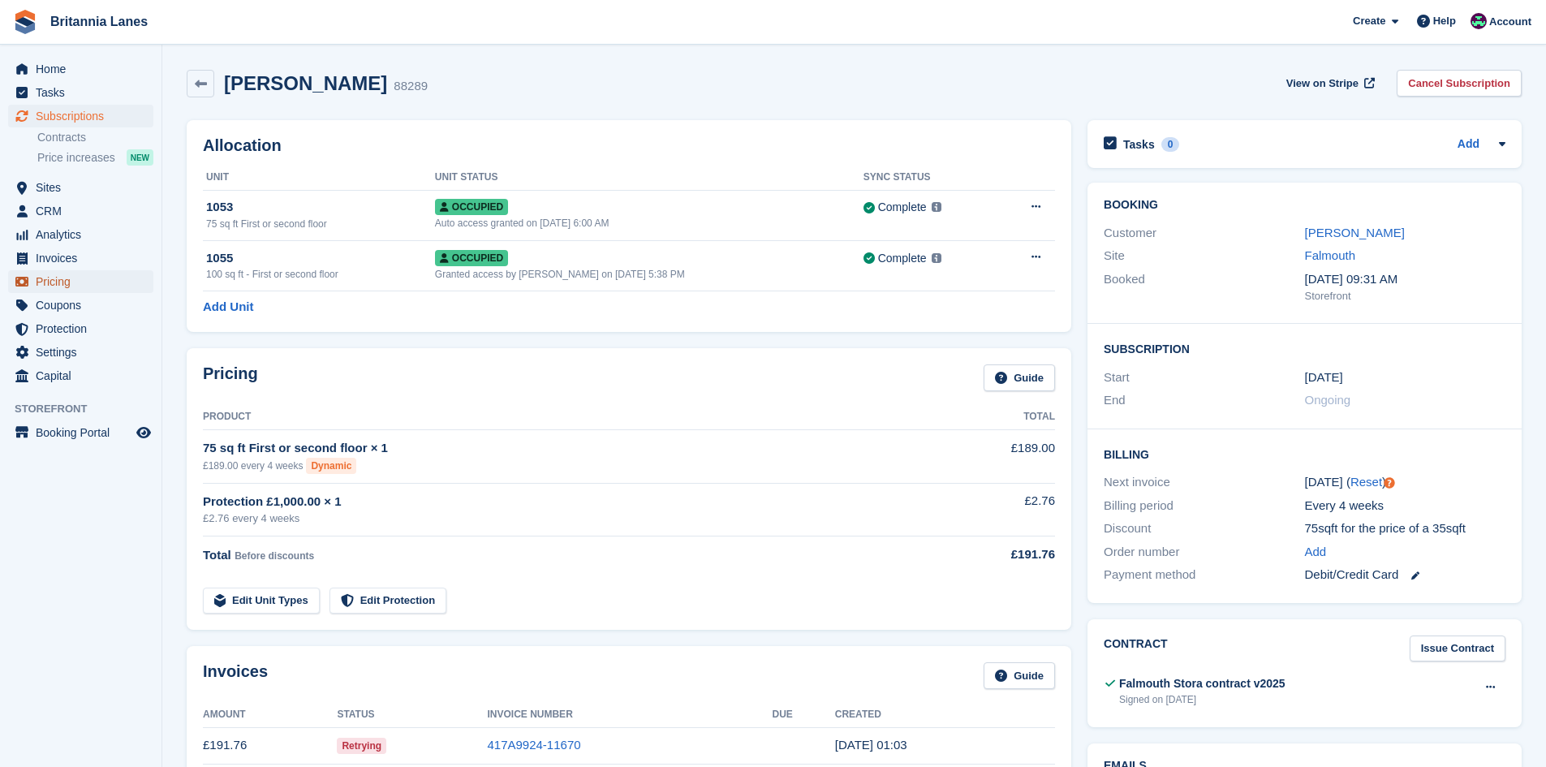
click at [101, 281] on span "Pricing" at bounding box center [84, 281] width 97 height 23
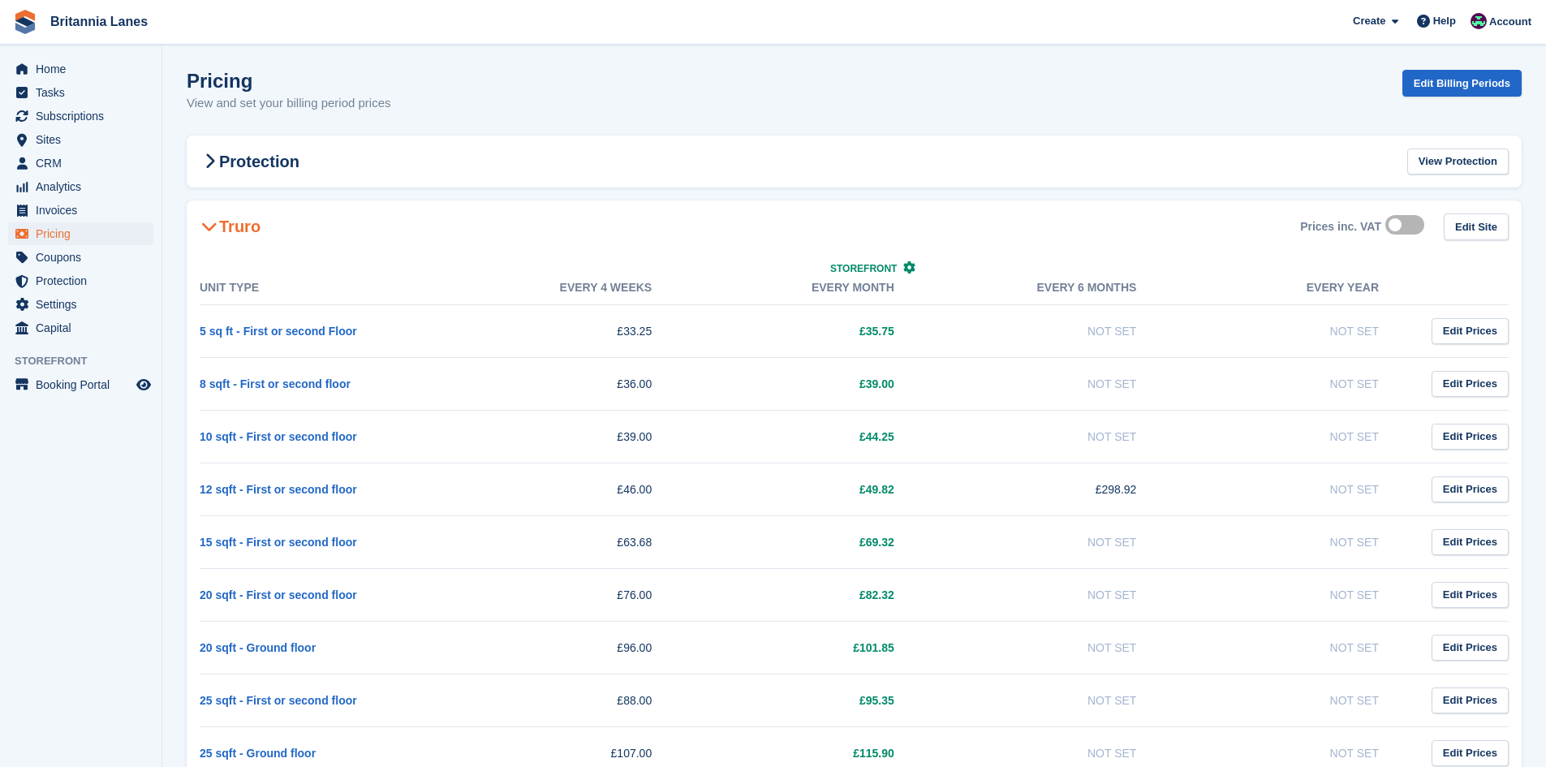
drag, startPoint x: 226, startPoint y: 229, endPoint x: 232, endPoint y: 326, distance: 97.6
click at [226, 228] on h2 "Truro" at bounding box center [230, 226] width 61 height 19
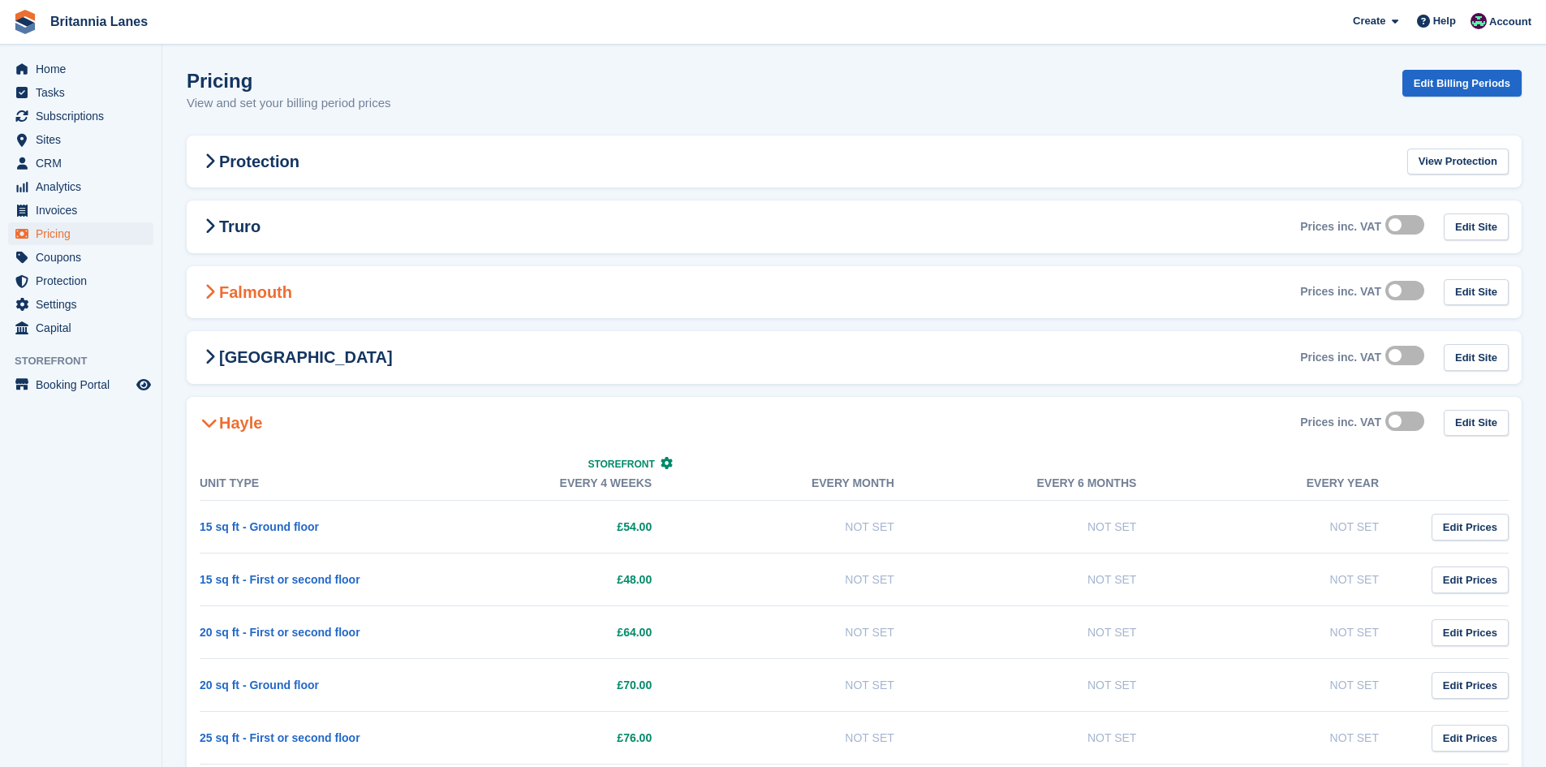
click at [269, 297] on h2 "Falmouth" at bounding box center [246, 291] width 93 height 19
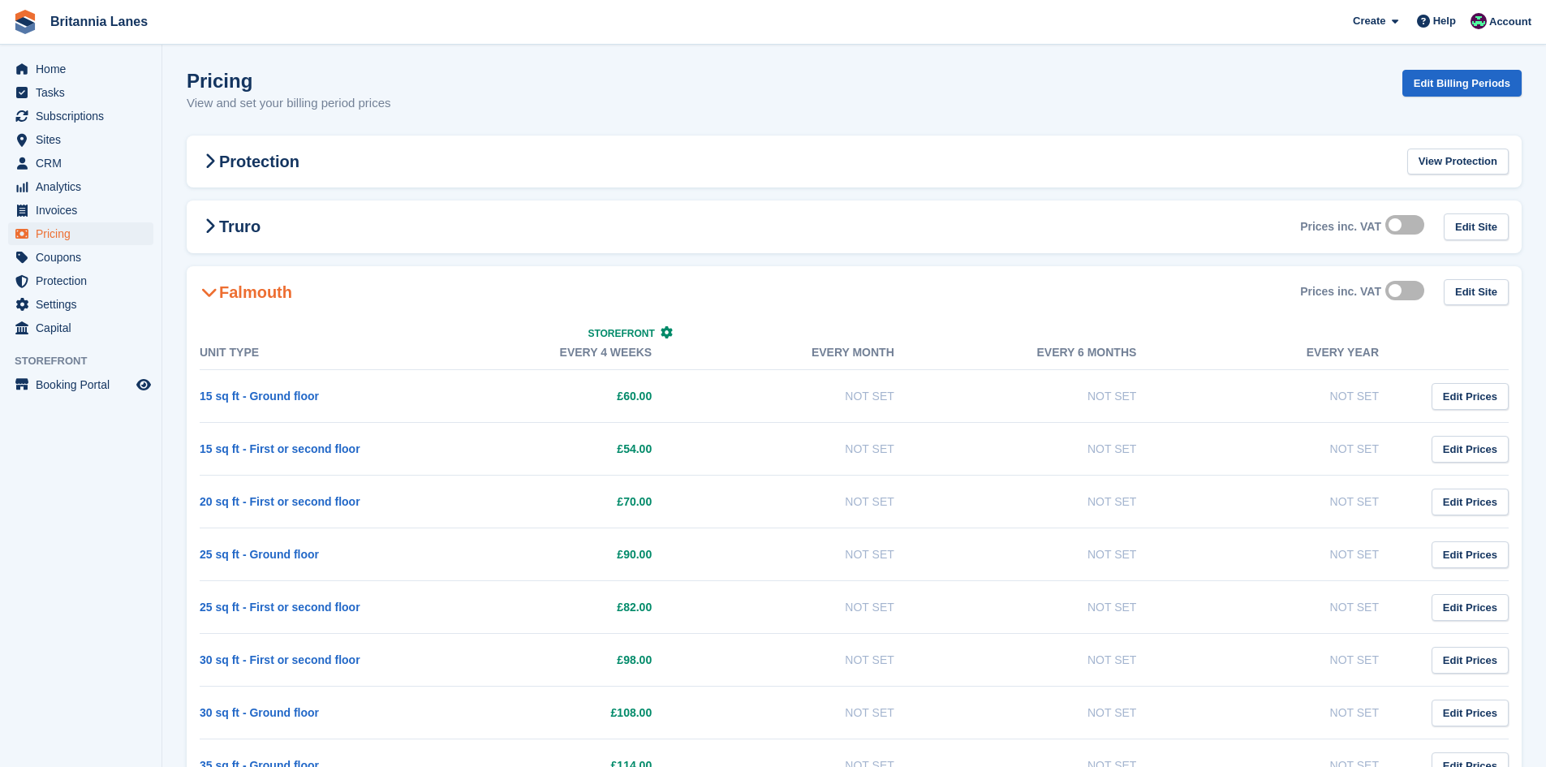
click at [230, 286] on h2 "Falmouth" at bounding box center [246, 291] width 93 height 19
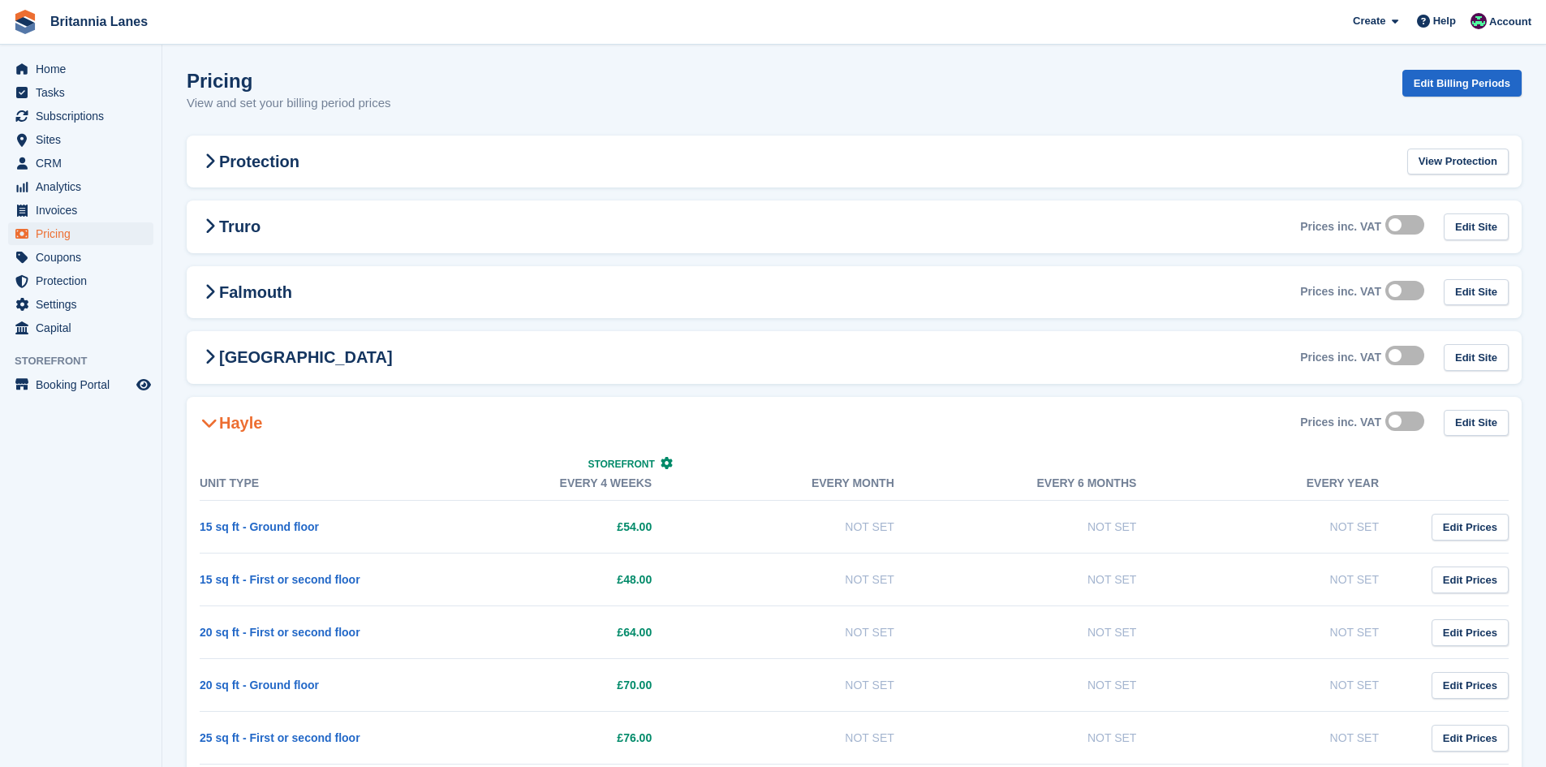
click at [254, 430] on h2 "Hayle" at bounding box center [231, 422] width 62 height 19
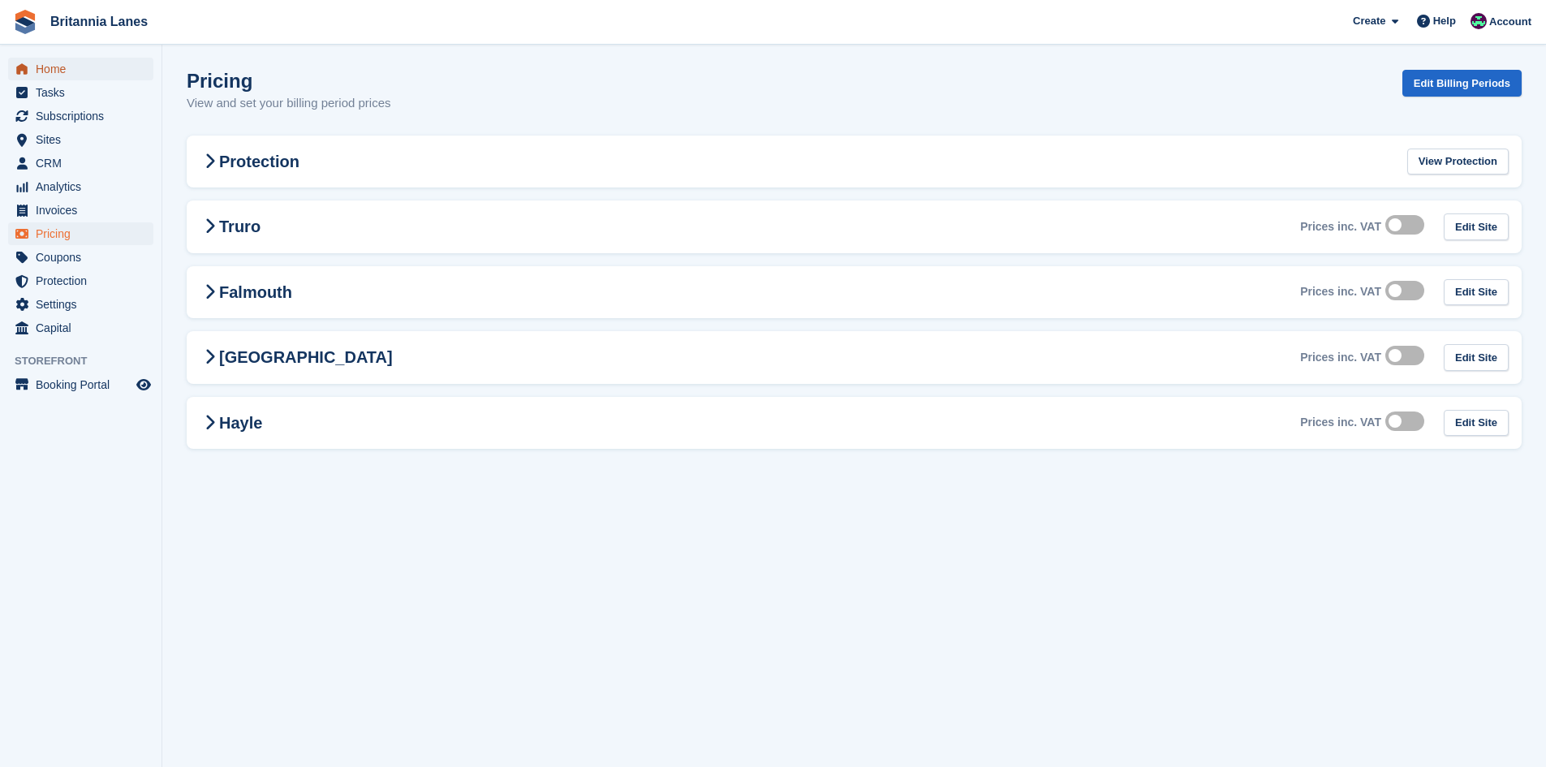
click at [95, 59] on span "Home" at bounding box center [84, 69] width 97 height 23
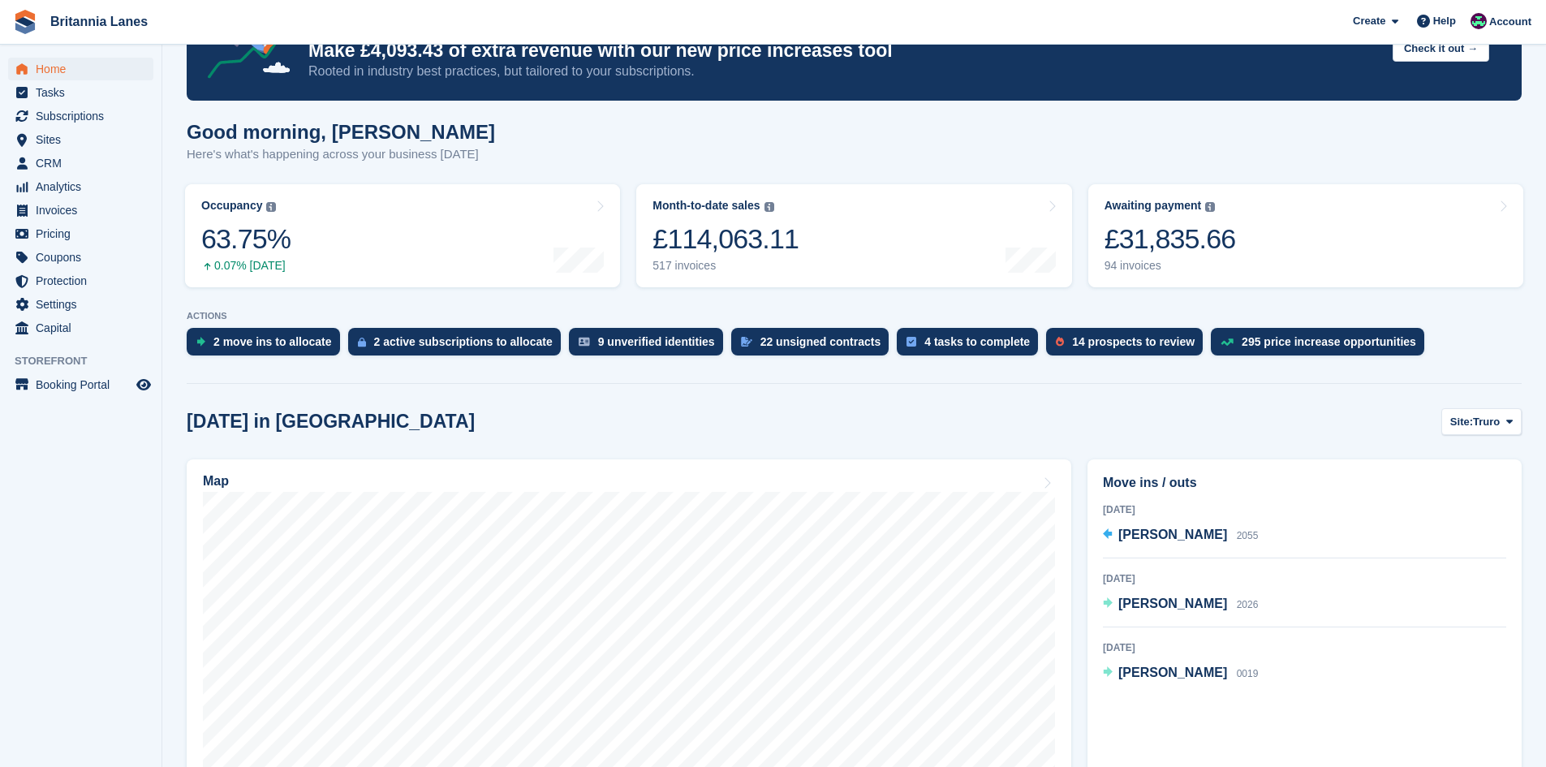
scroll to position [243, 0]
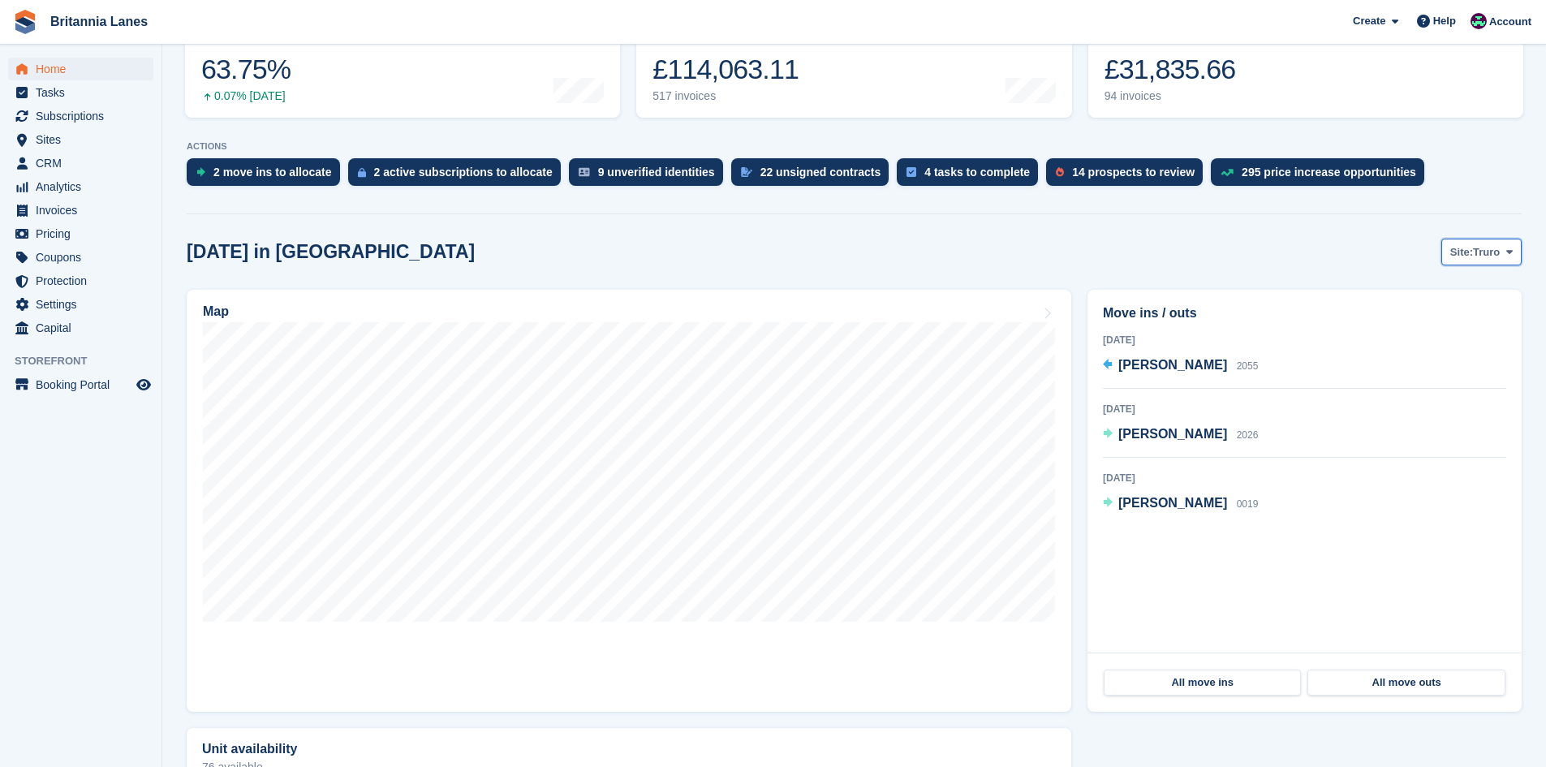
click at [1473, 256] on span "Site:" at bounding box center [1461, 252] width 23 height 16
click at [1448, 317] on link "Falmouth" at bounding box center [1441, 319] width 146 height 29
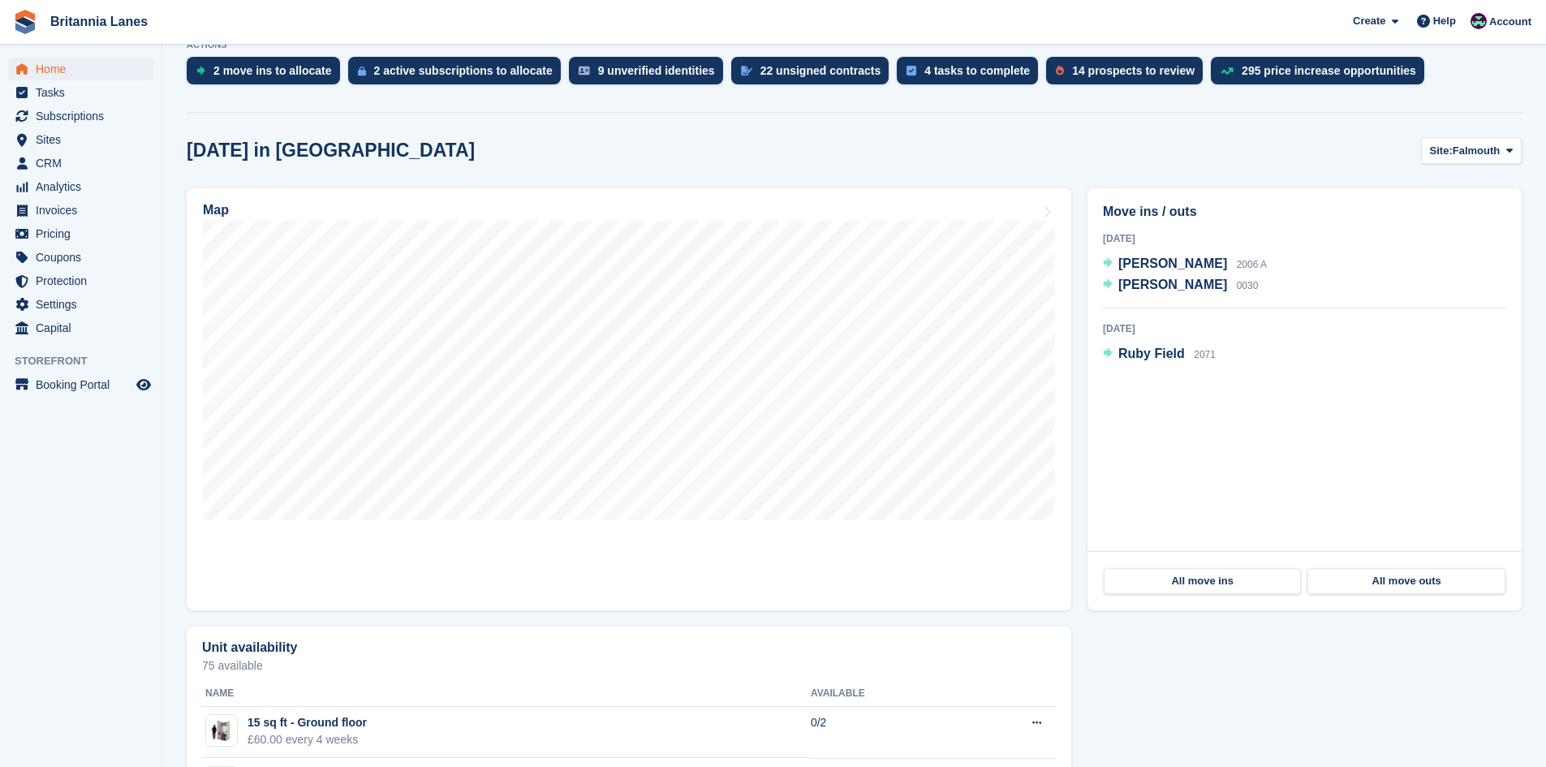
scroll to position [162, 0]
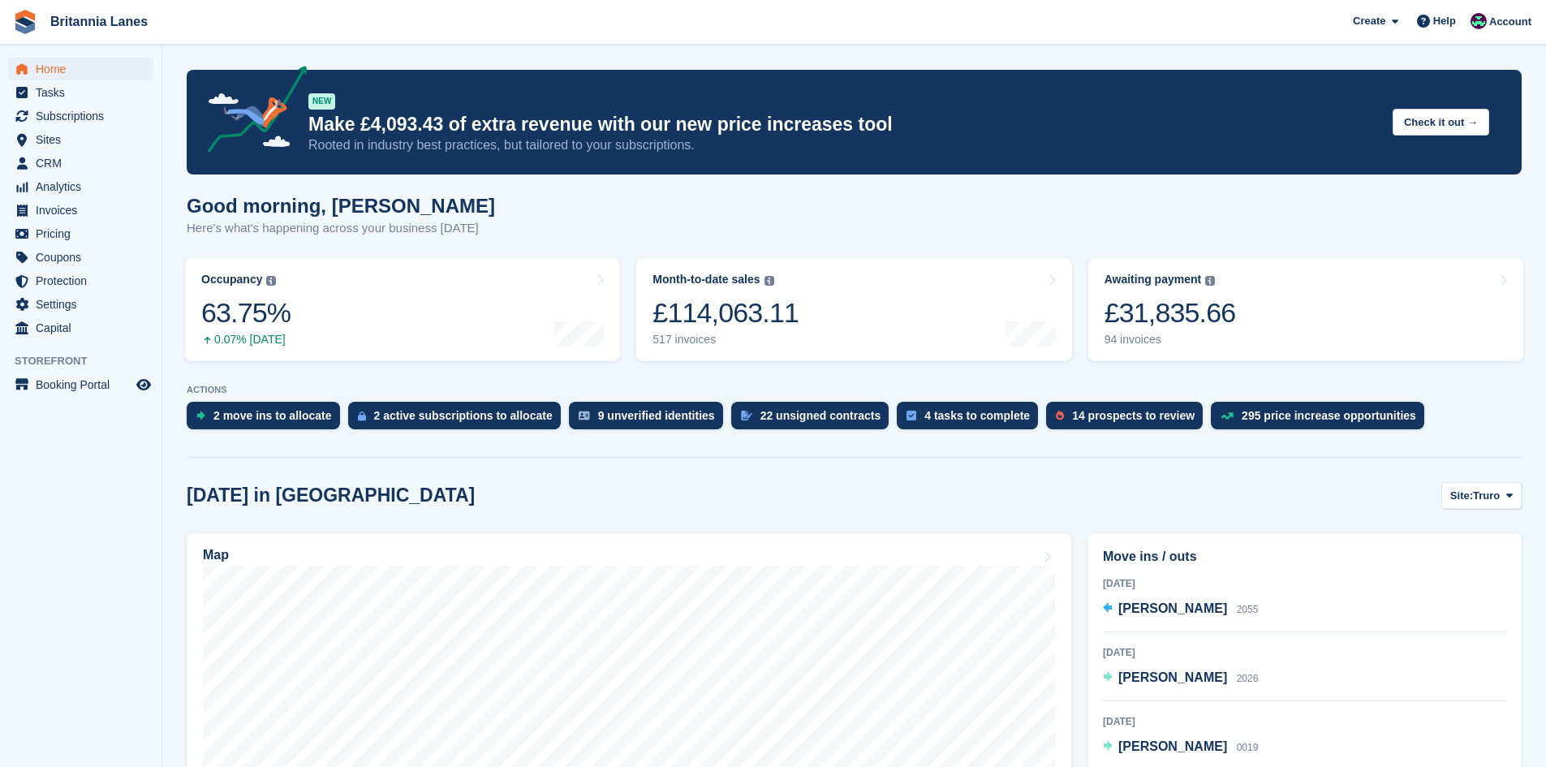
scroll to position [162, 0]
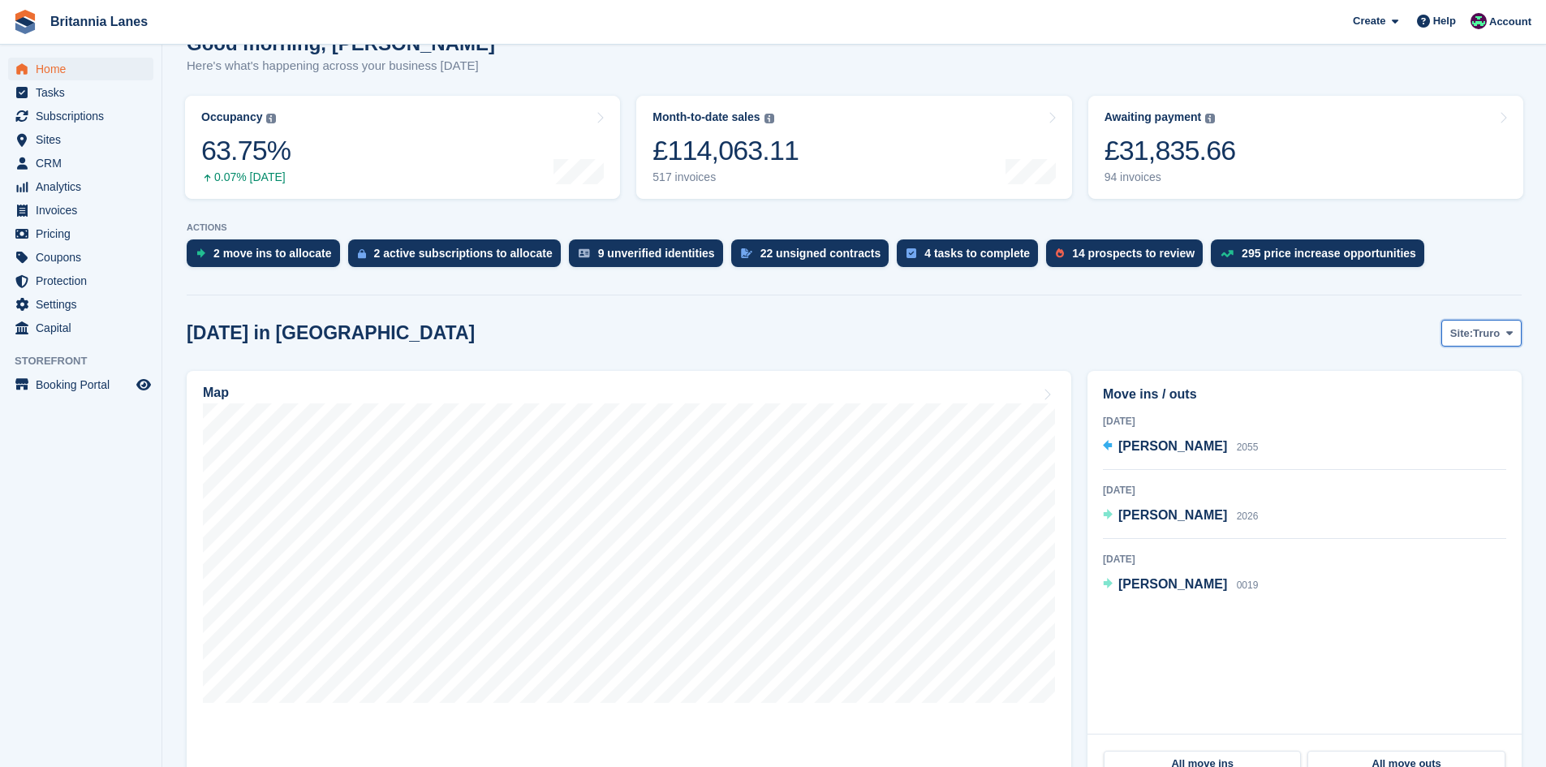
click at [1469, 338] on span "Site:" at bounding box center [1461, 333] width 23 height 16
drag, startPoint x: 1447, startPoint y: 460, endPoint x: 1193, endPoint y: 498, distance: 256.8
click at [1446, 460] on link "Hayle" at bounding box center [1441, 459] width 146 height 29
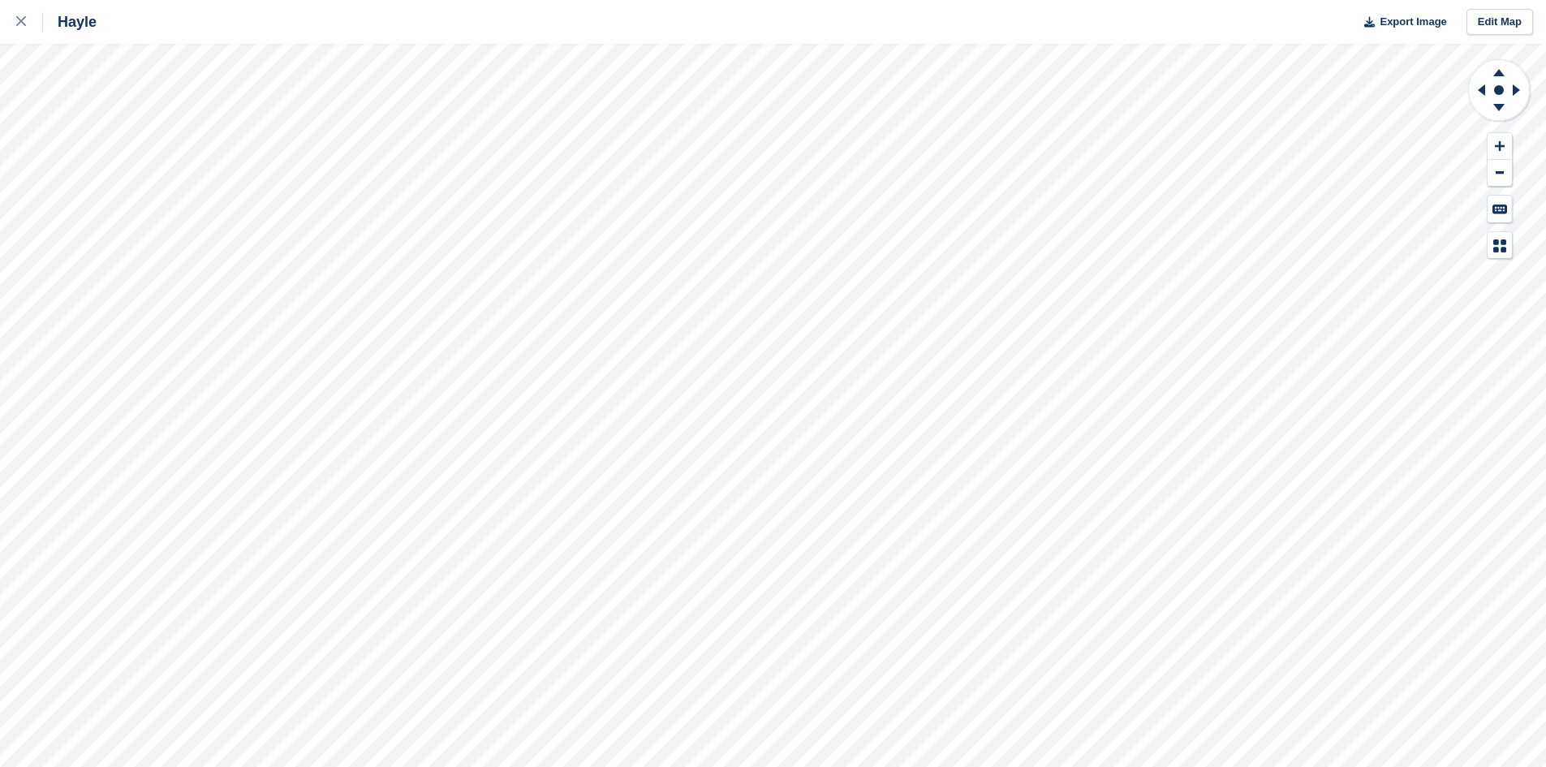
click at [152, 264] on div "Hayle Export Image Edit Map" at bounding box center [773, 383] width 1546 height 767
click at [155, 265] on div "Hayle Export Image Edit Map" at bounding box center [773, 383] width 1546 height 767
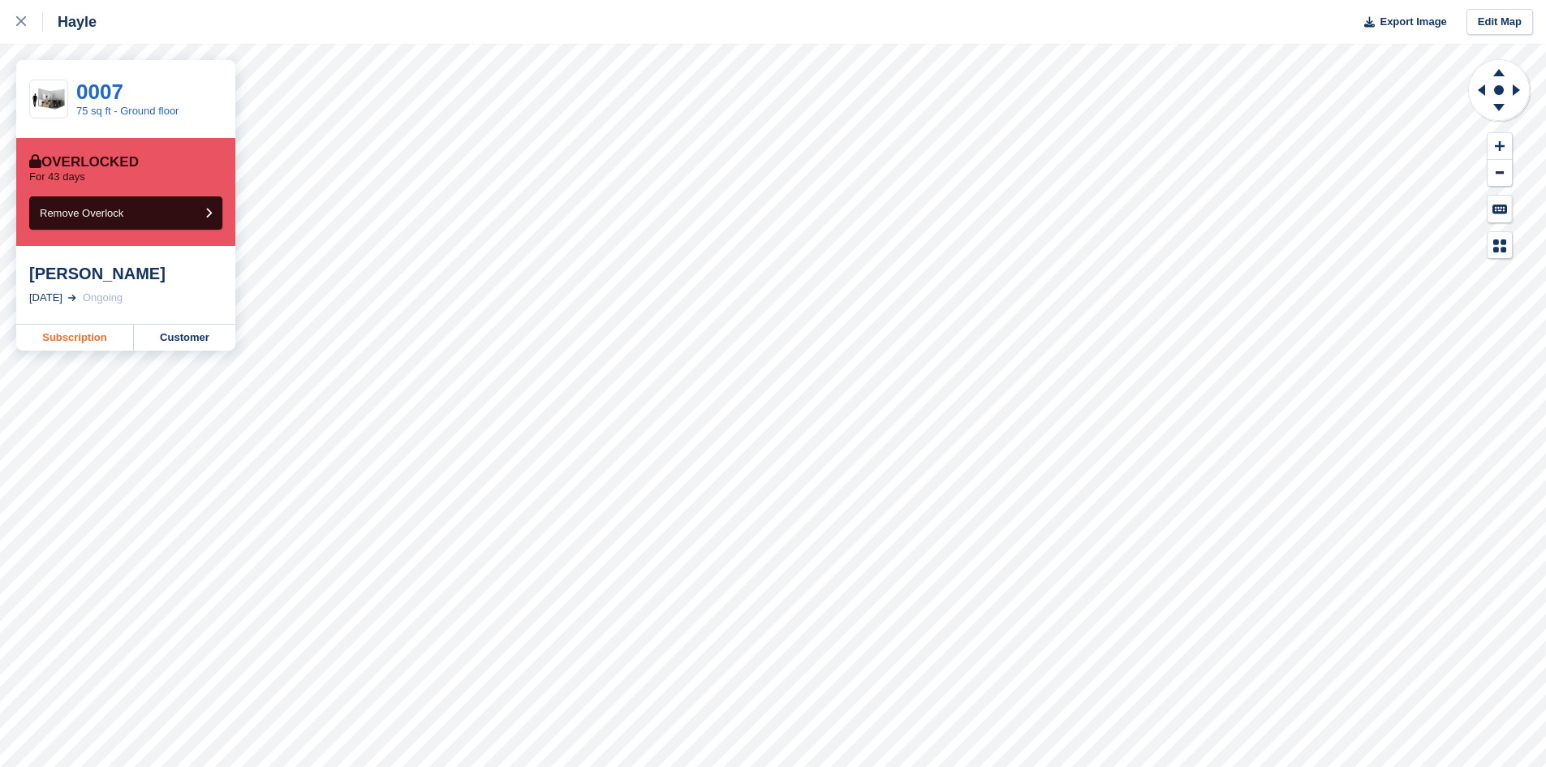
click at [68, 331] on link "Subscription" at bounding box center [75, 338] width 118 height 26
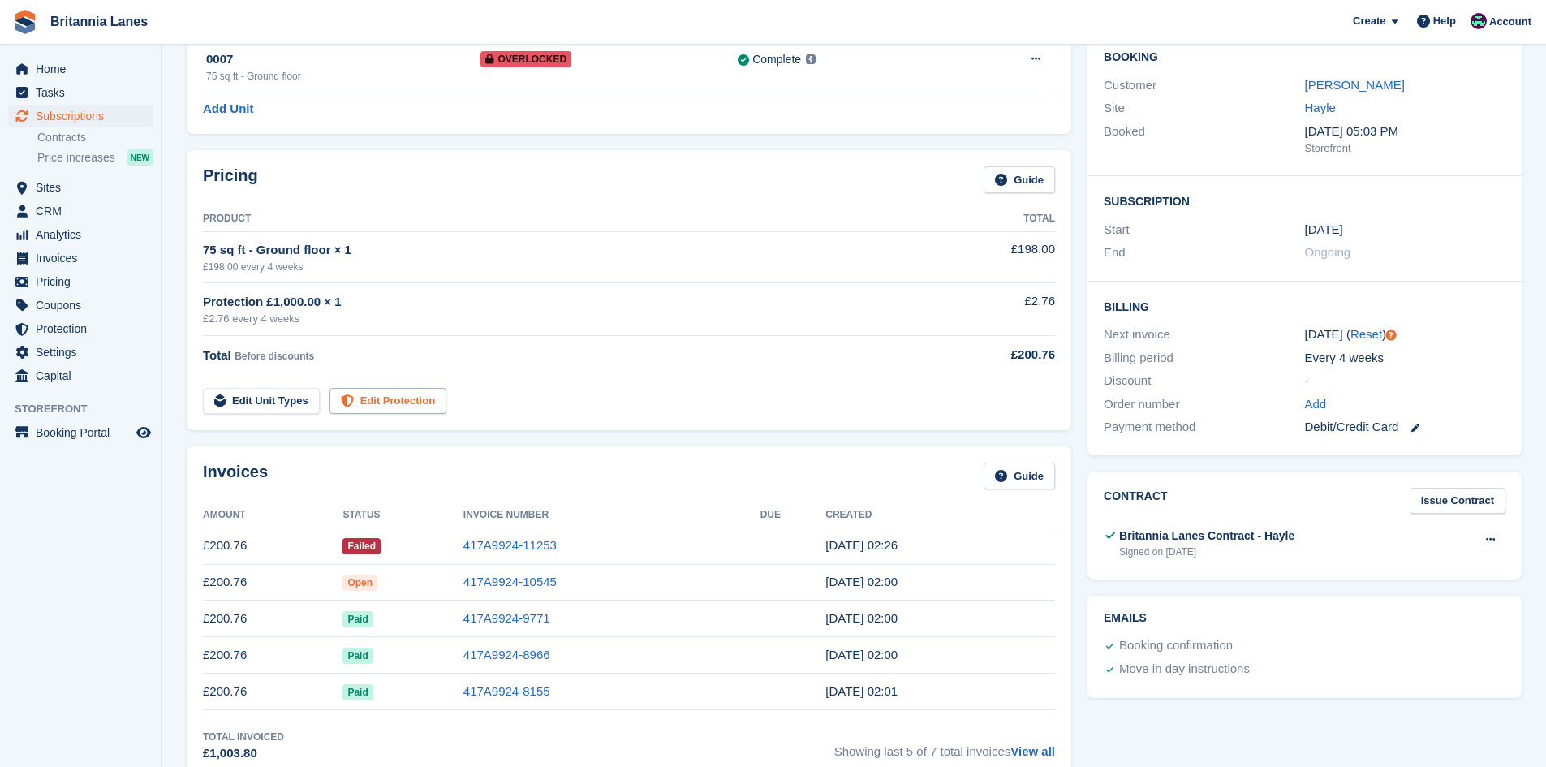
scroll to position [325, 0]
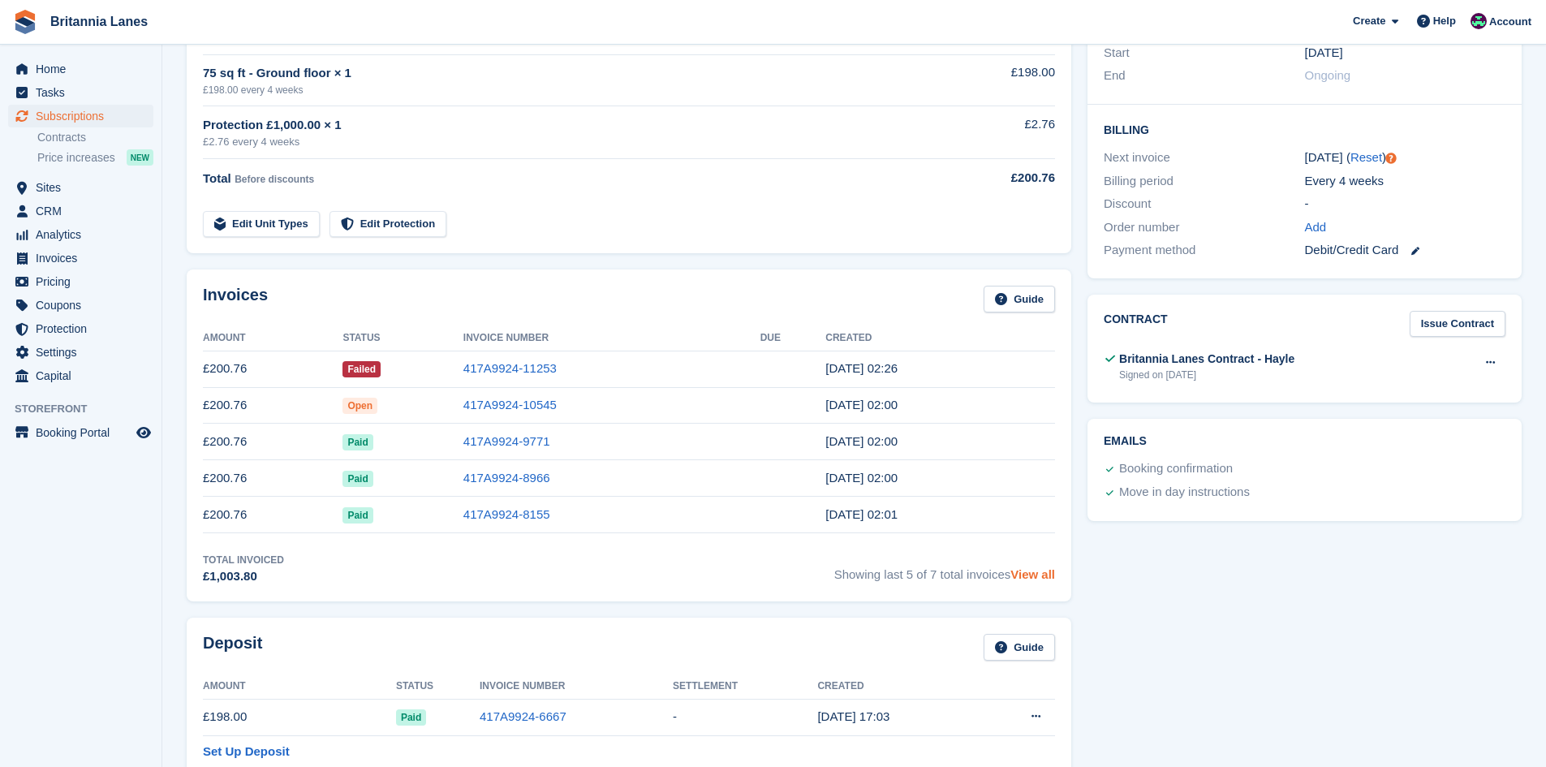
click at [1028, 575] on link "View all" at bounding box center [1032, 574] width 45 height 14
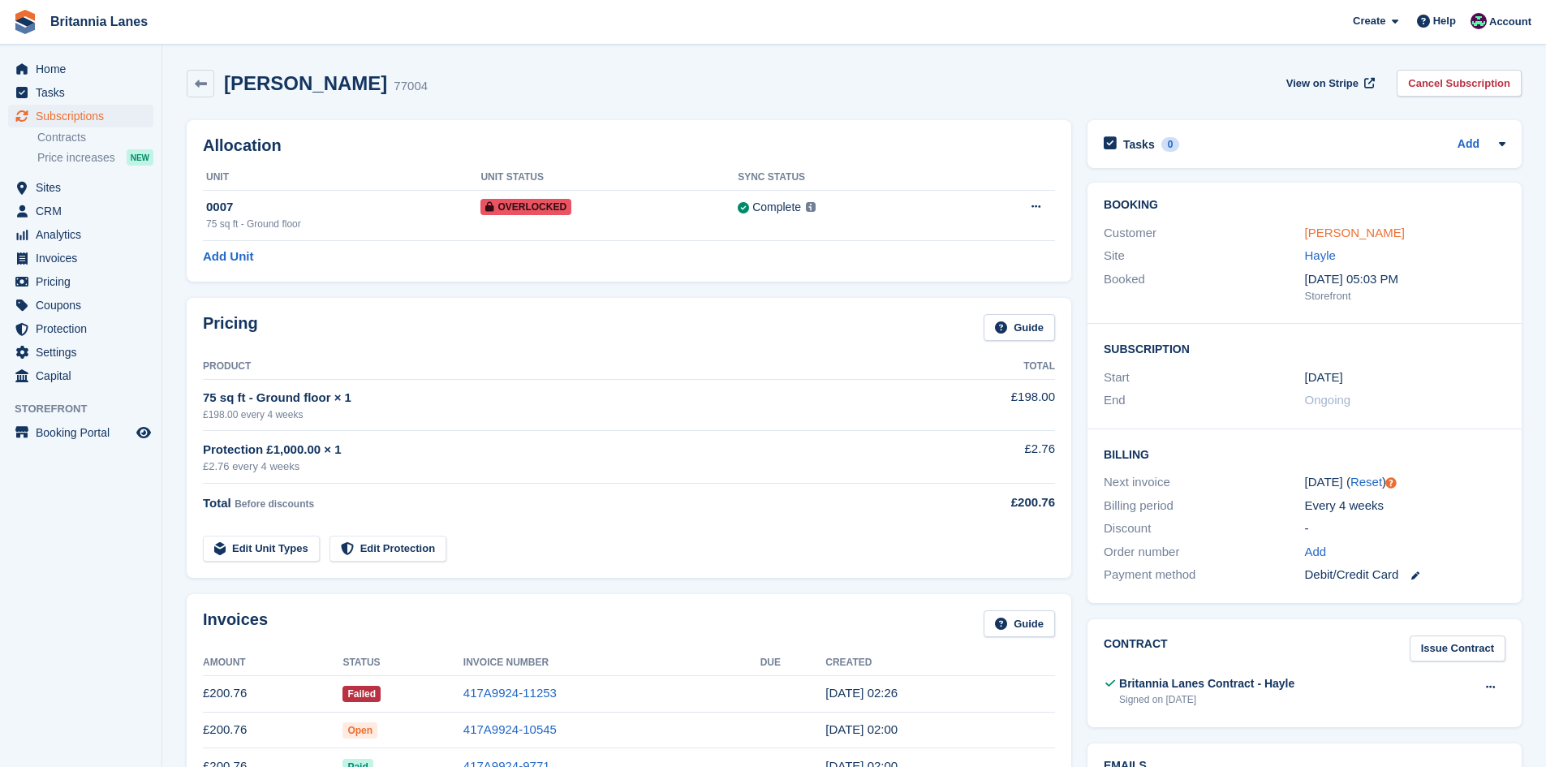
click at [1370, 239] on link "[PERSON_NAME]" at bounding box center [1355, 233] width 100 height 14
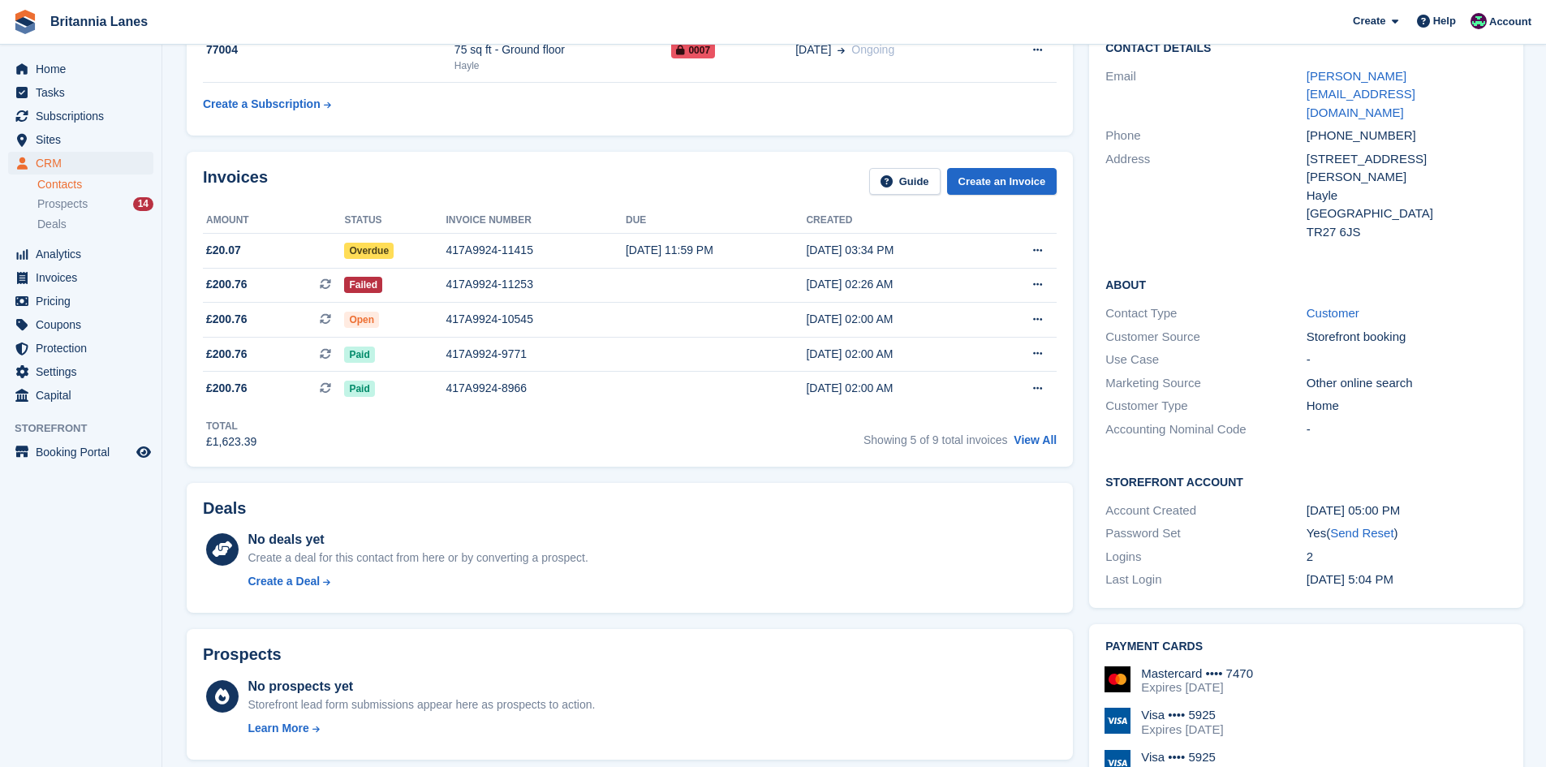
scroll to position [162, 0]
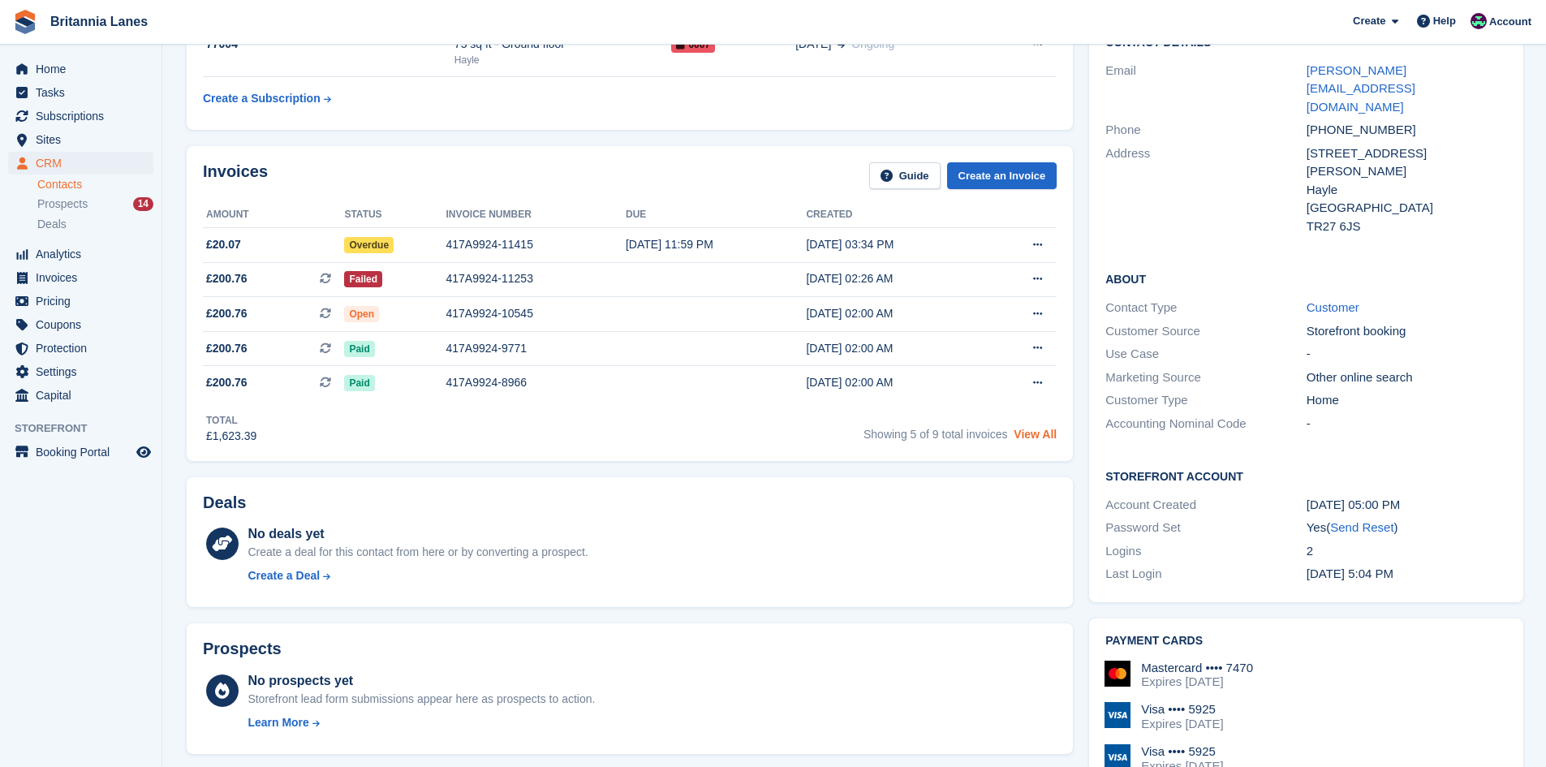
click at [1035, 428] on link "View All" at bounding box center [1035, 434] width 43 height 13
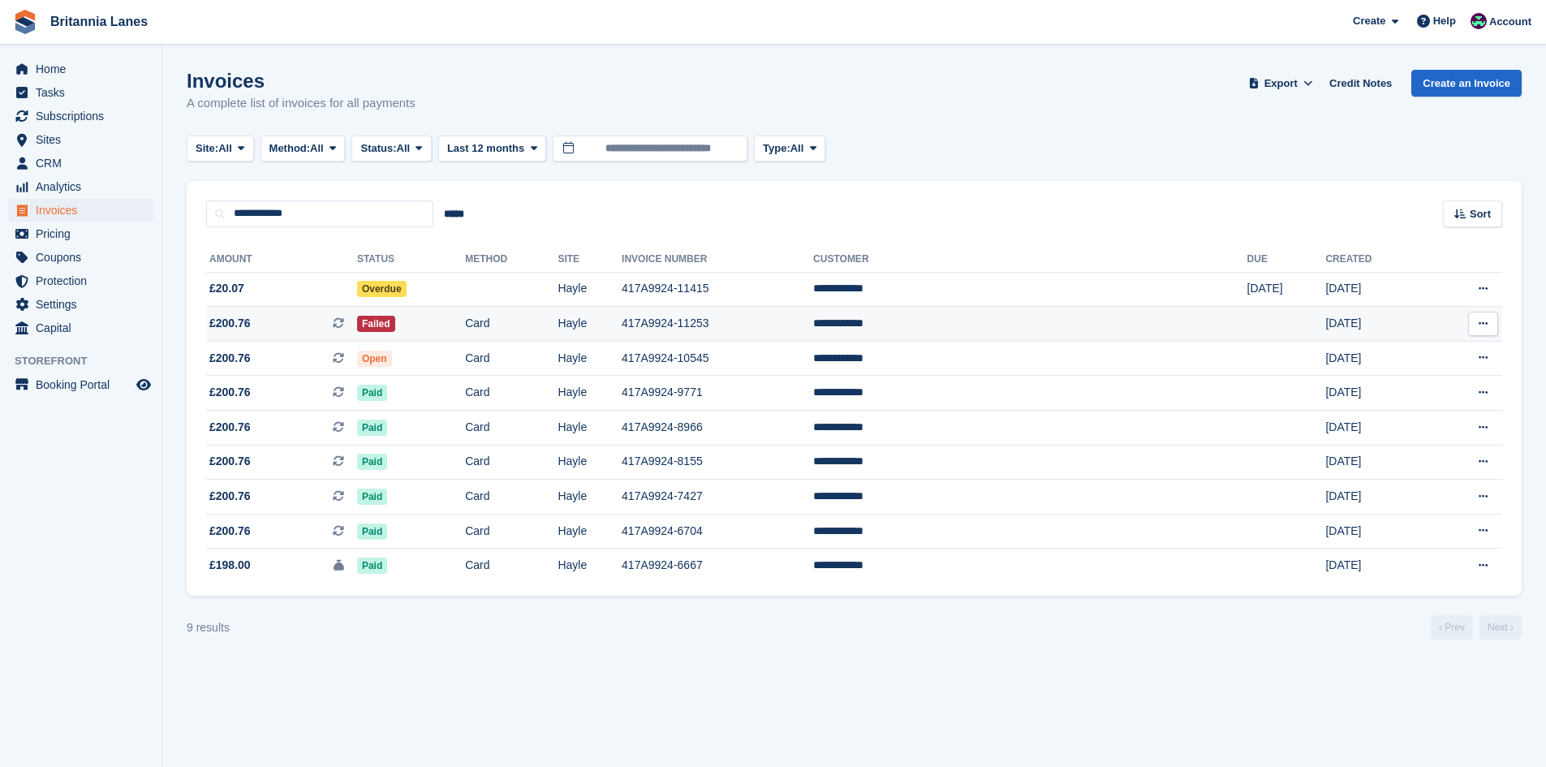
drag, startPoint x: 1203, startPoint y: 308, endPoint x: 1200, endPoint y: 321, distance: 12.4
click at [1247, 321] on td at bounding box center [1286, 324] width 79 height 35
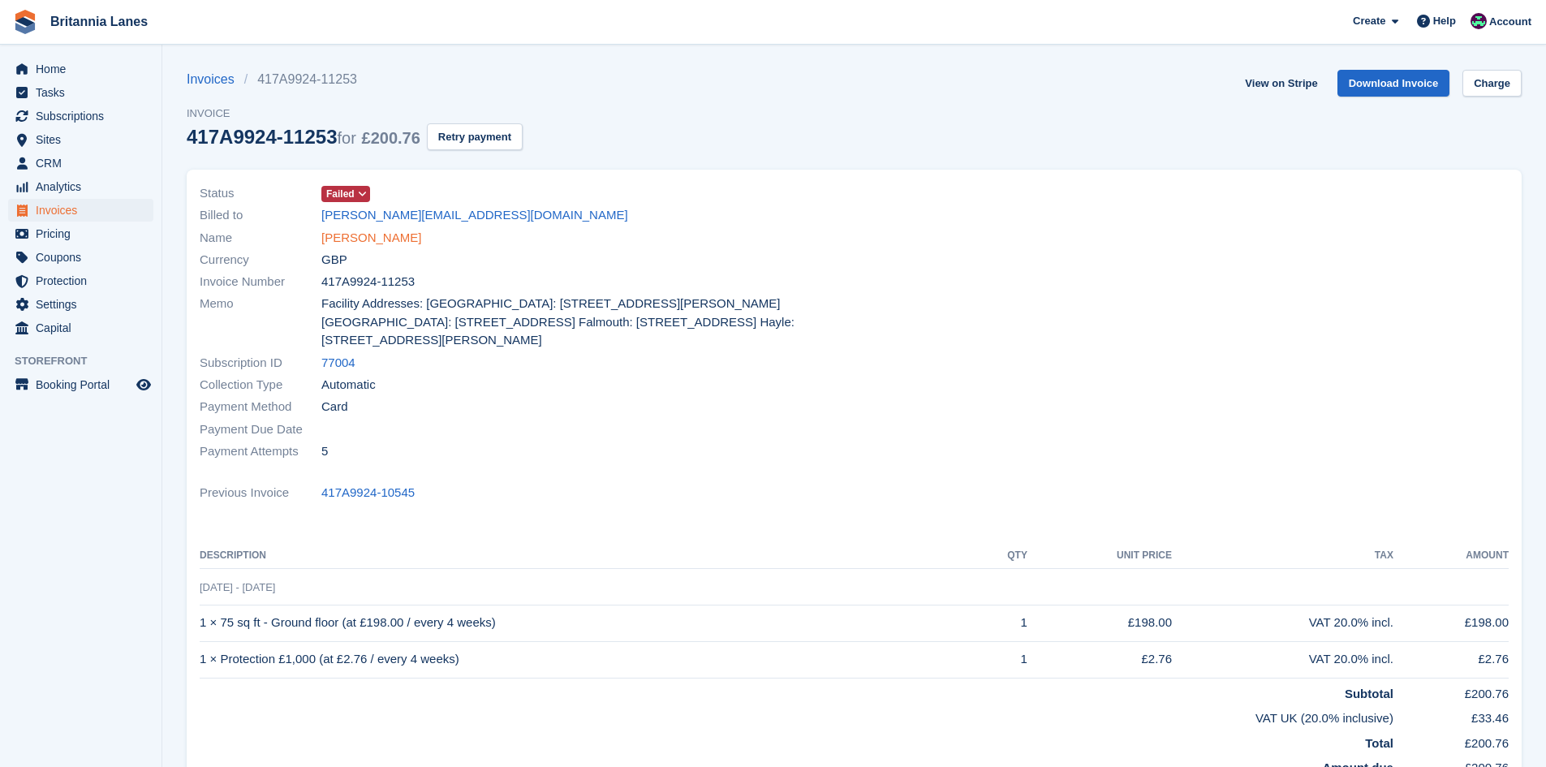
click at [348, 235] on link "[PERSON_NAME]" at bounding box center [371, 238] width 100 height 19
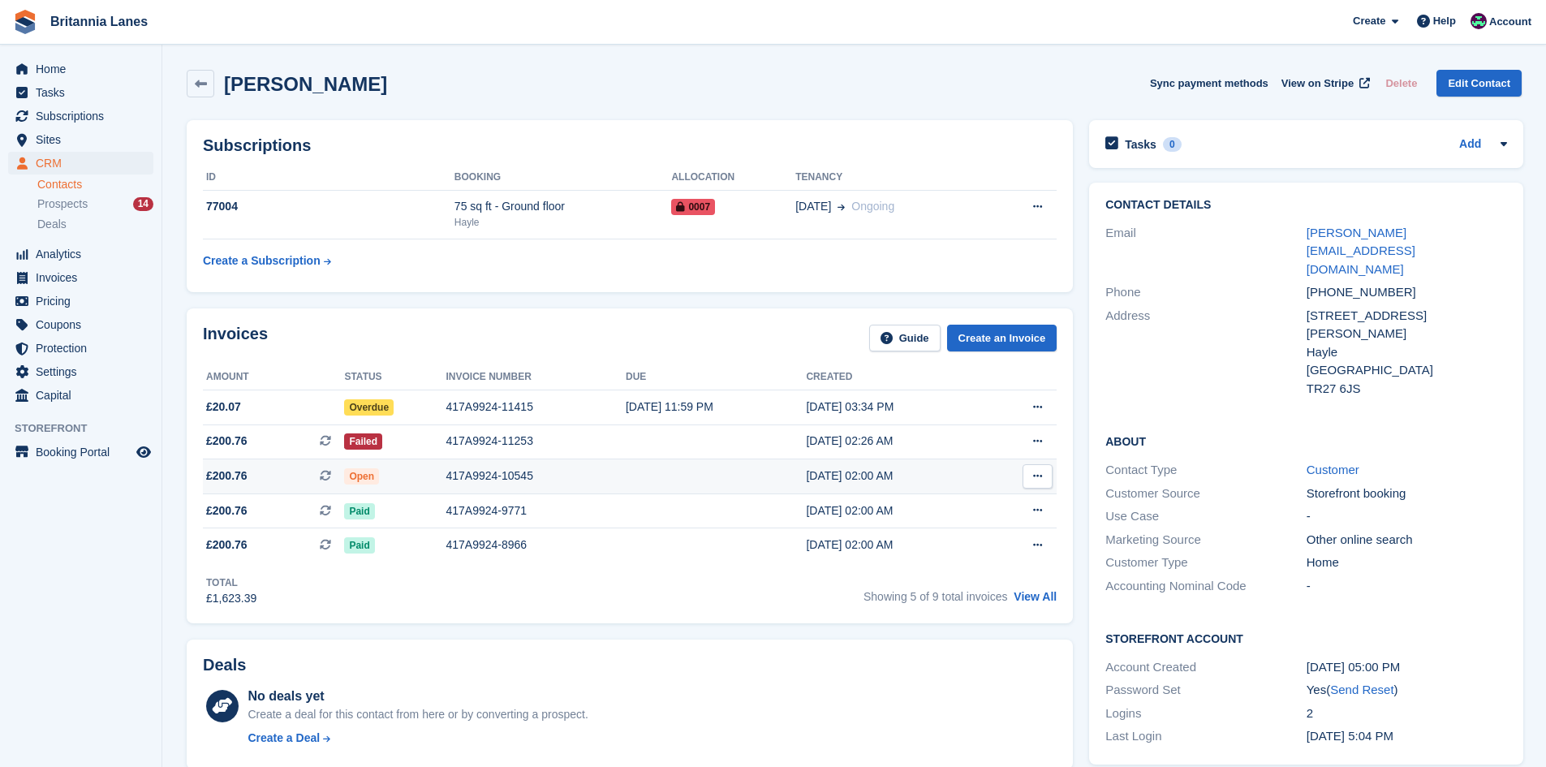
click at [433, 468] on div "Open" at bounding box center [394, 475] width 101 height 17
